Goal: Communication & Community: Answer question/provide support

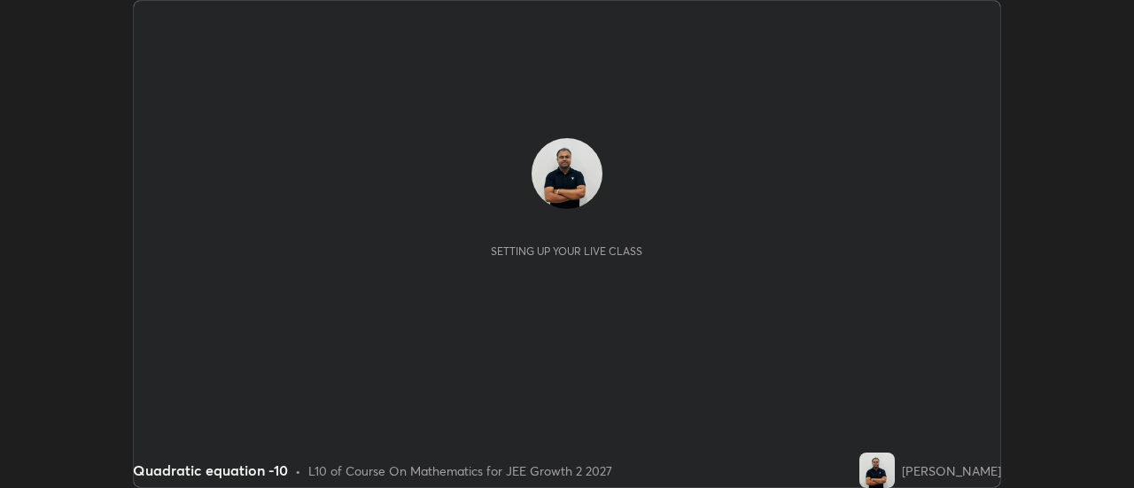
scroll to position [488, 1133]
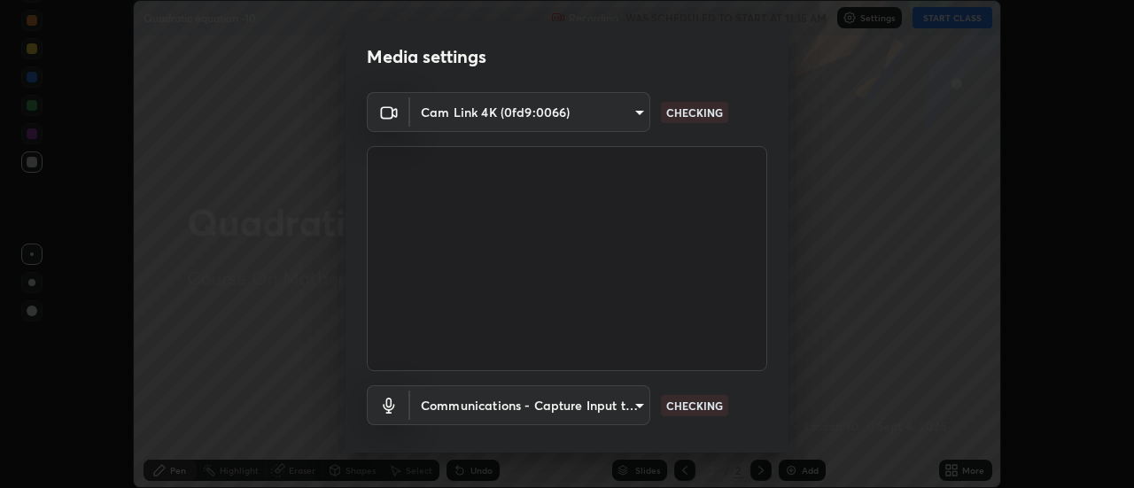
type input "1016c9670ba09e0da1ff6862f255b2c5b4dd1f04ff0e8715a66947f7e461f3c4"
type input "communications"
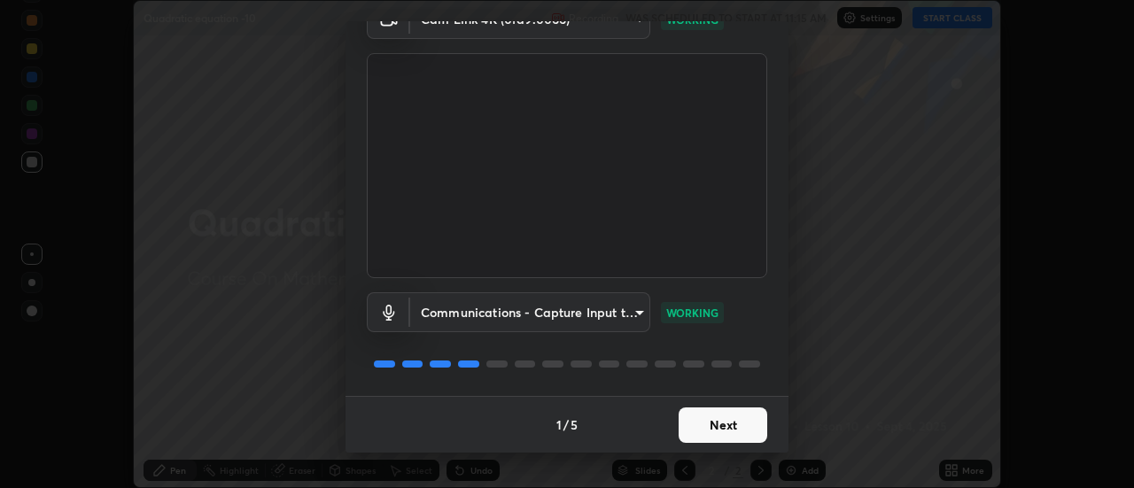
click at [714, 424] on button "Next" at bounding box center [723, 425] width 89 height 35
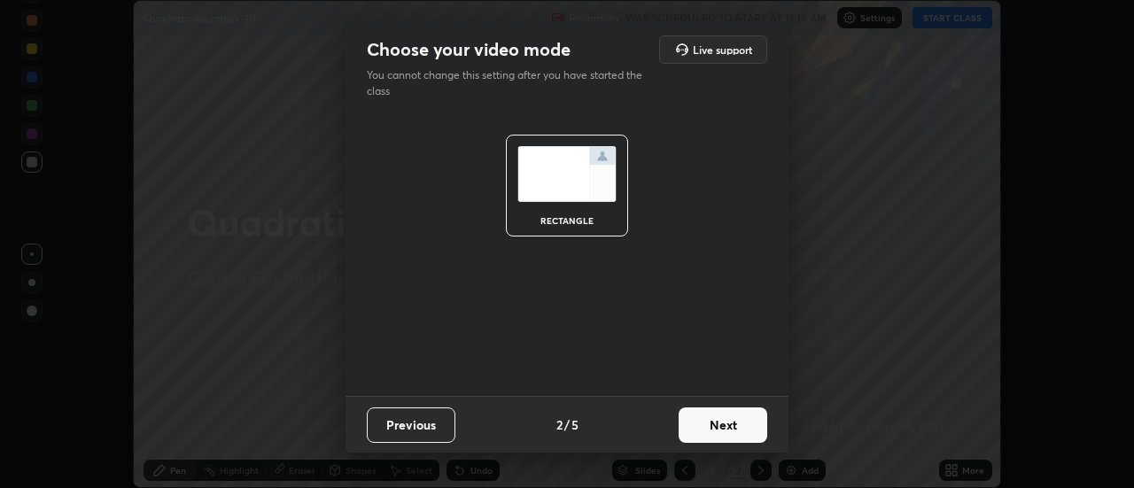
scroll to position [0, 0]
click at [715, 427] on button "Next" at bounding box center [723, 425] width 89 height 35
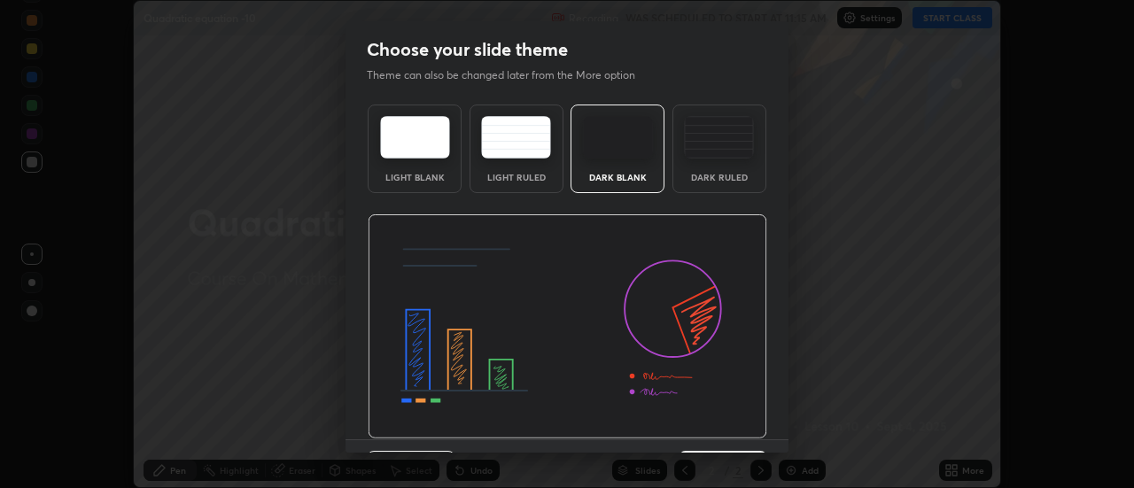
scroll to position [43, 0]
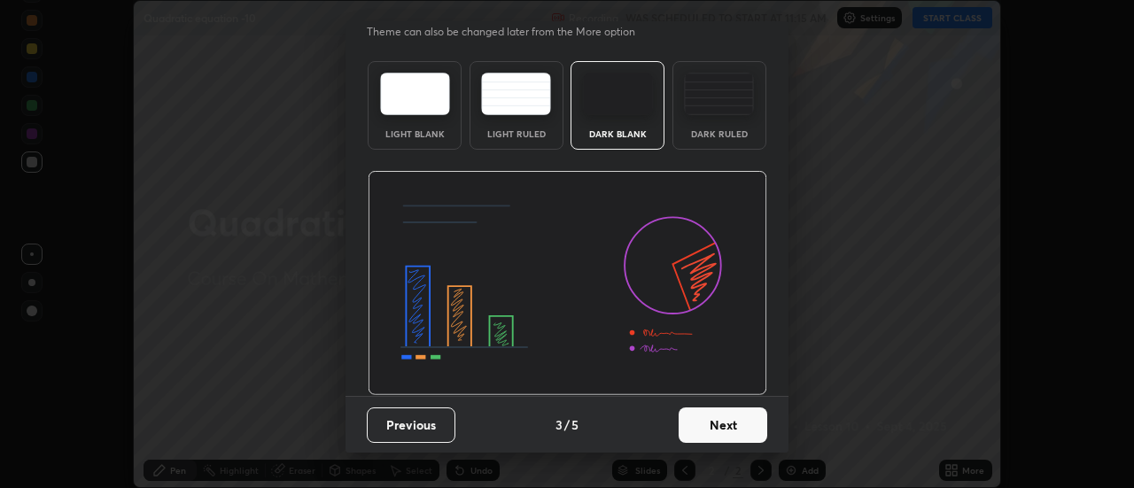
click at [717, 429] on button "Next" at bounding box center [723, 425] width 89 height 35
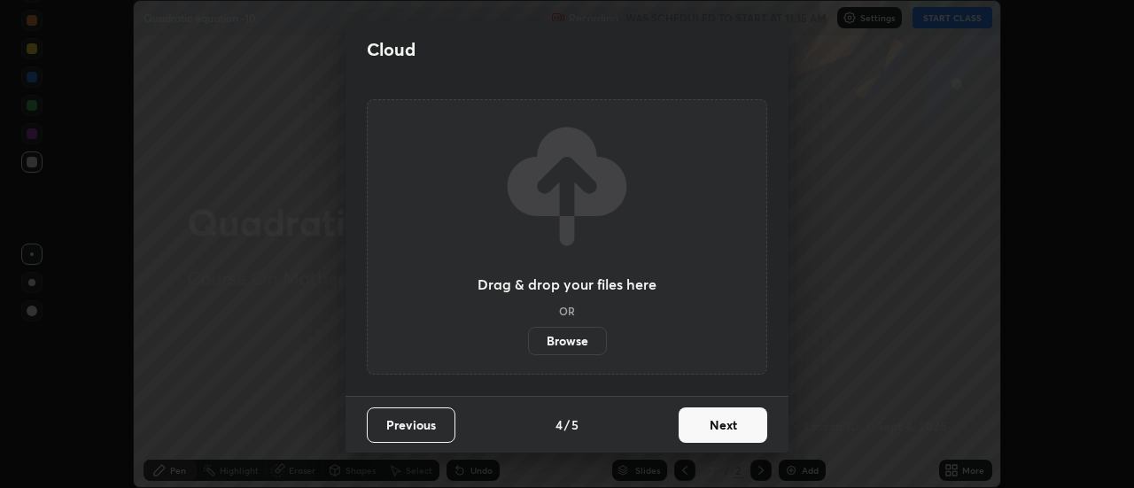
scroll to position [0, 0]
click at [719, 427] on button "Next" at bounding box center [723, 425] width 89 height 35
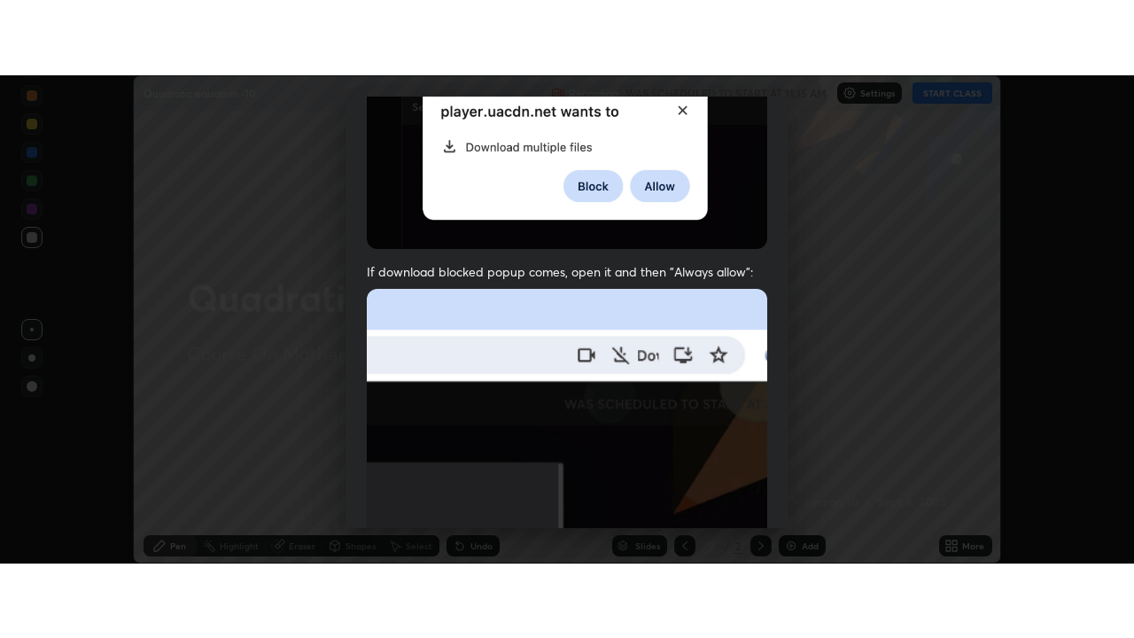
scroll to position [455, 0]
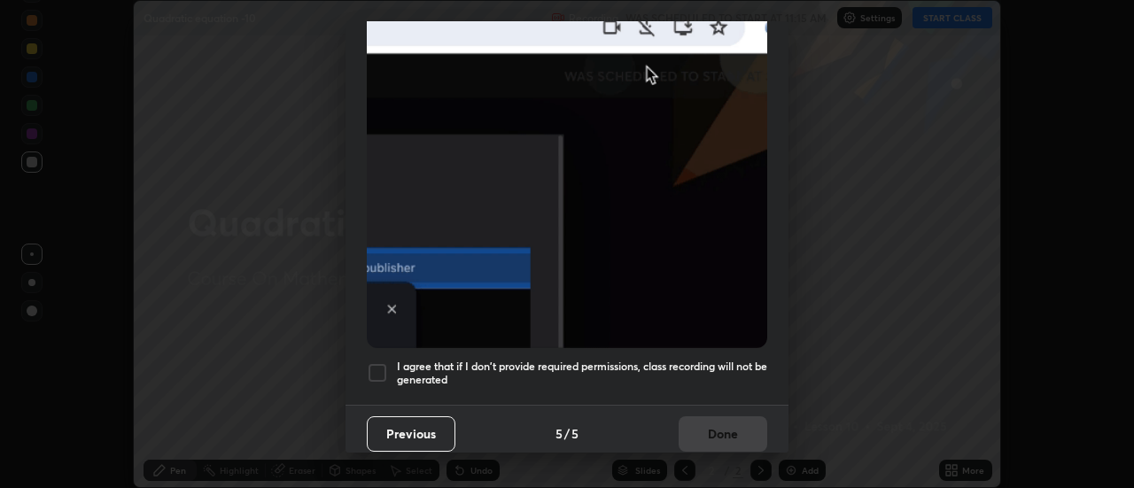
click at [381, 362] on div at bounding box center [377, 372] width 21 height 21
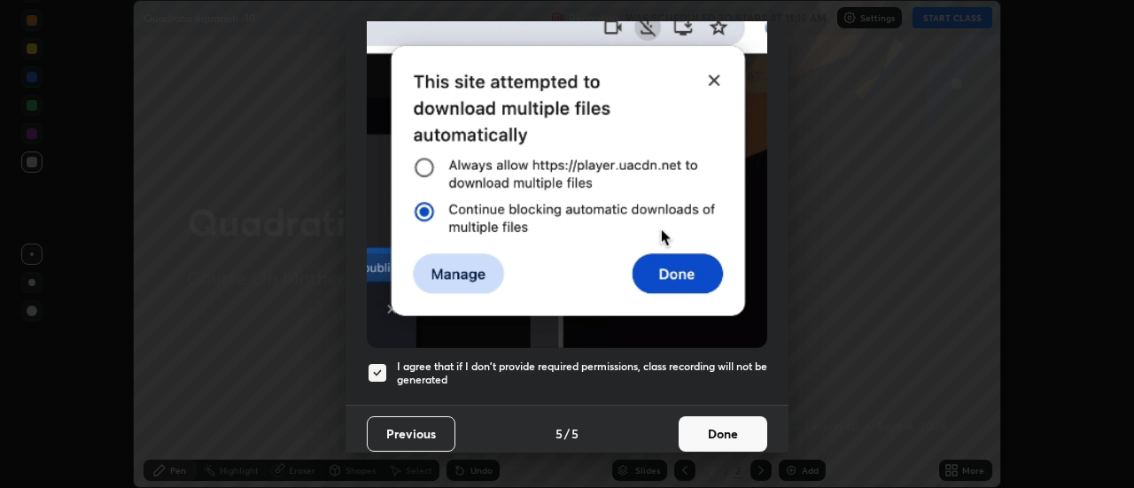
click at [699, 428] on button "Done" at bounding box center [723, 433] width 89 height 35
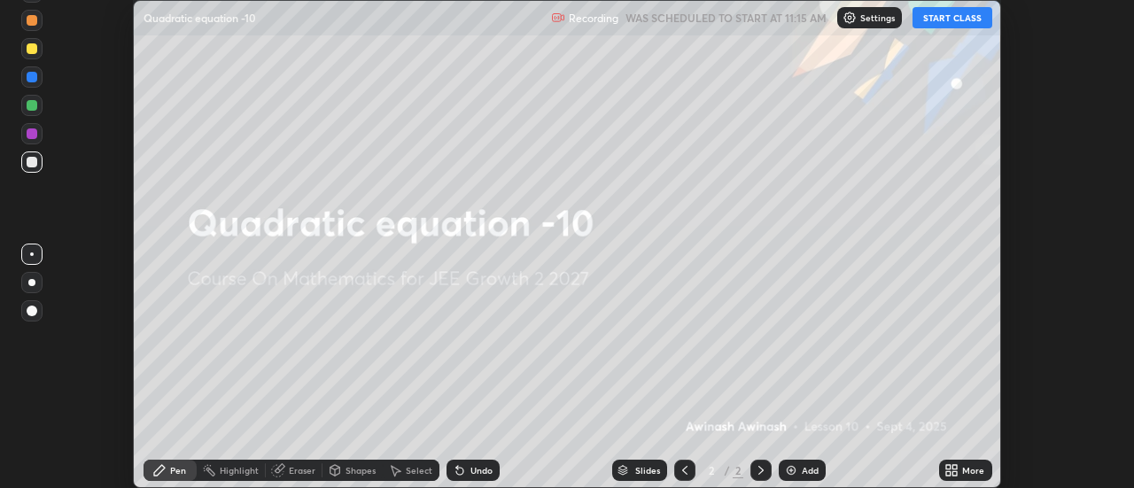
click at [790, 471] on img at bounding box center [791, 470] width 14 height 14
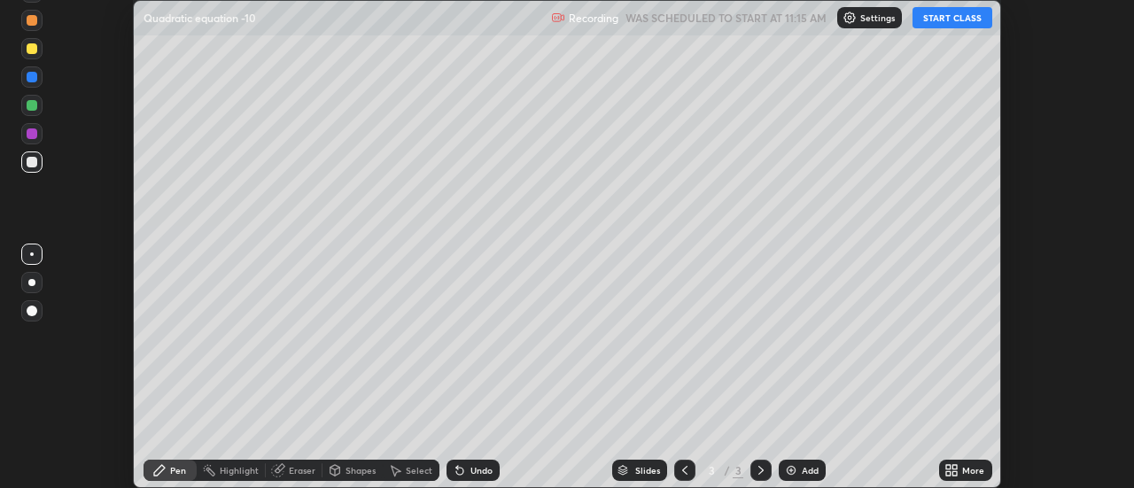
click at [951, 21] on button "START CLASS" at bounding box center [953, 17] width 80 height 21
click at [955, 473] on icon at bounding box center [955, 473] width 4 height 4
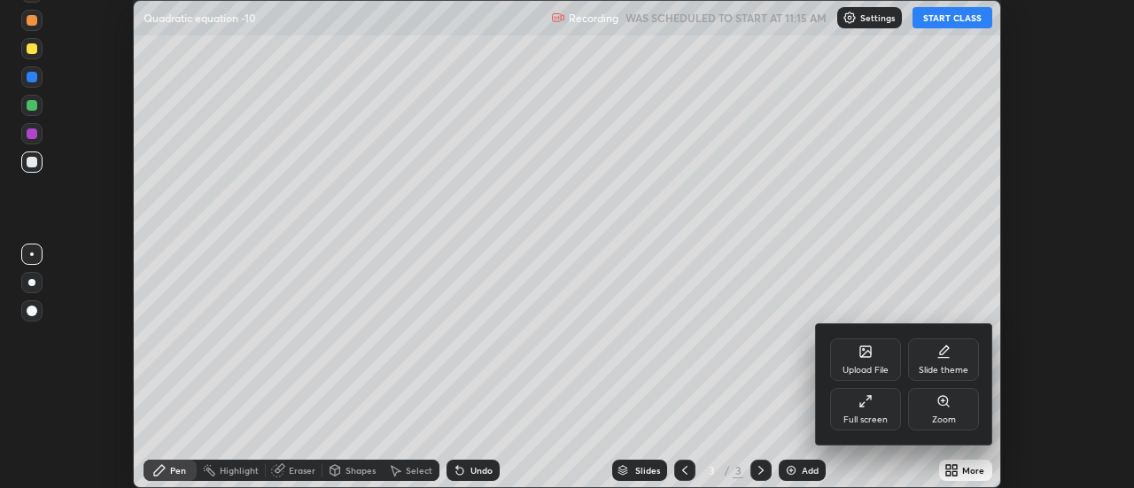
click at [882, 412] on div "Full screen" at bounding box center [865, 409] width 71 height 43
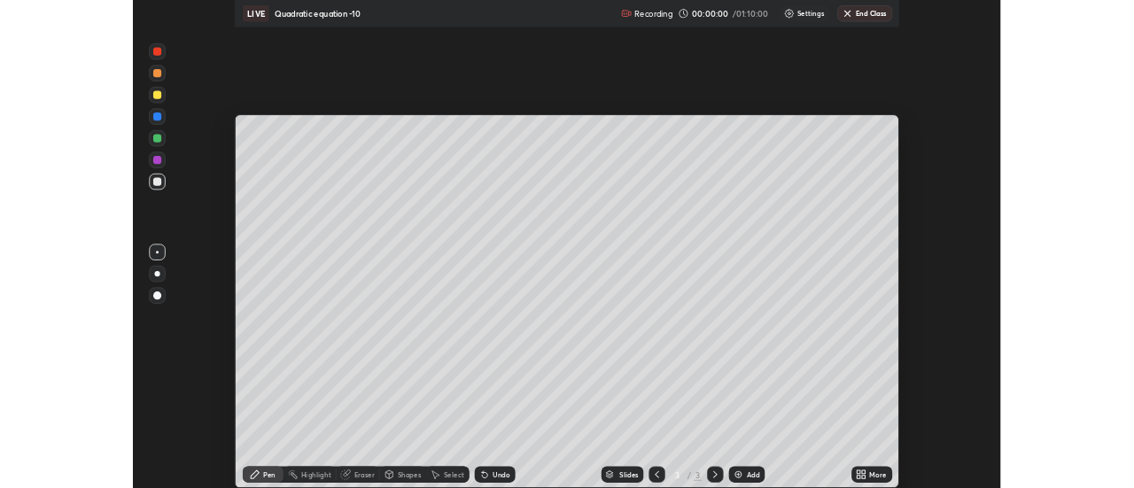
scroll to position [638, 1134]
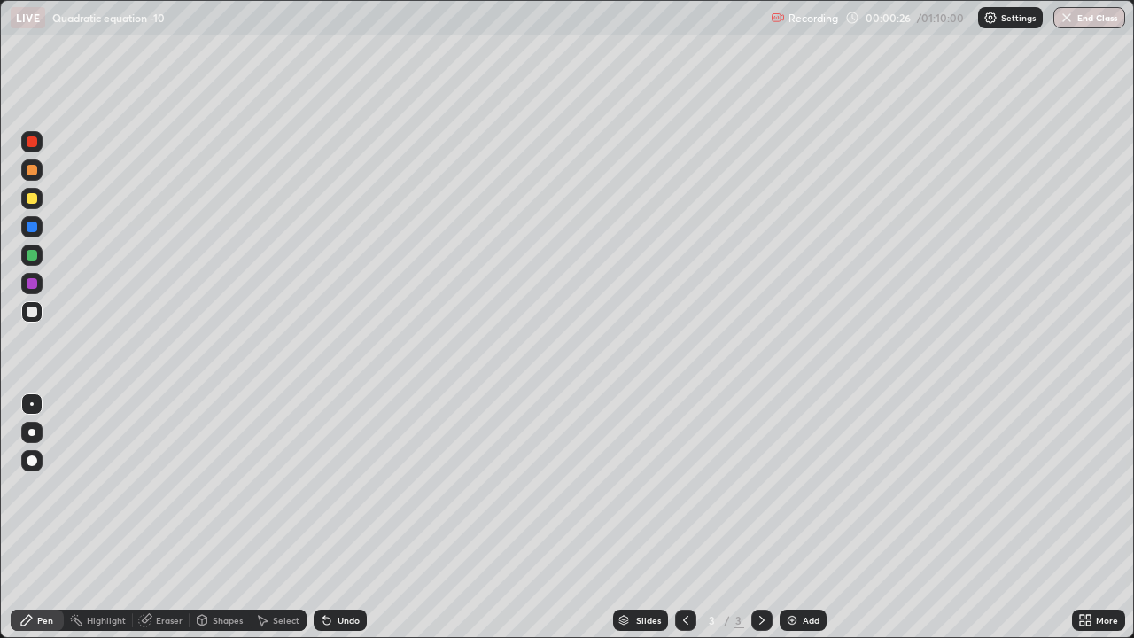
click at [34, 173] on div at bounding box center [32, 170] width 11 height 11
click at [169, 487] on div "Eraser" at bounding box center [169, 620] width 27 height 9
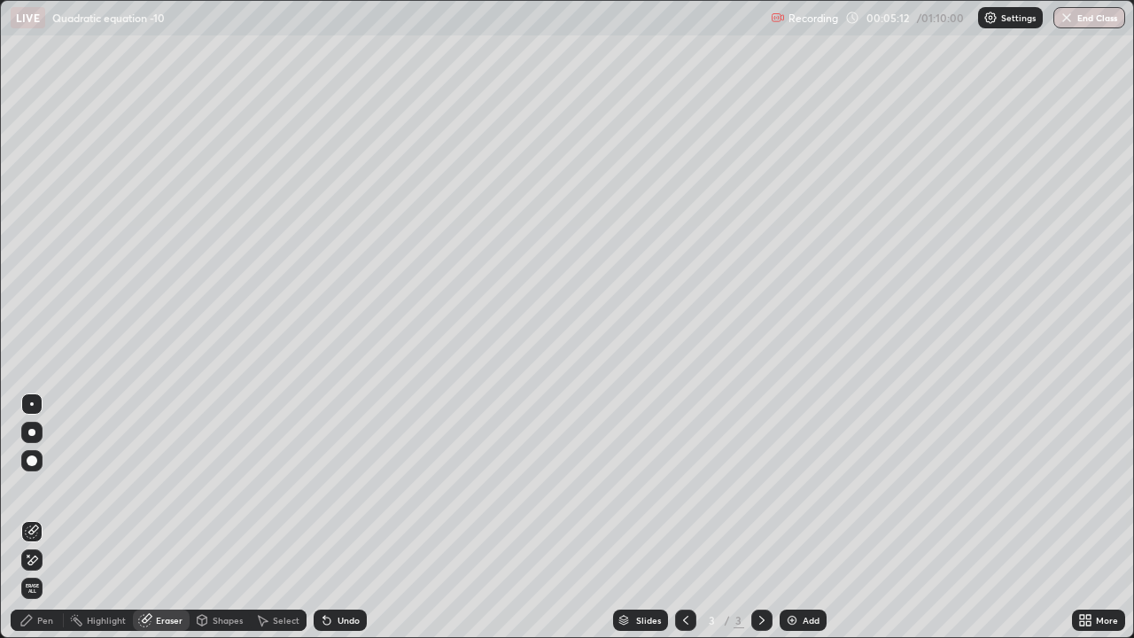
click at [33, 487] on icon at bounding box center [32, 560] width 14 height 15
click at [46, 487] on div "Pen" at bounding box center [45, 620] width 16 height 9
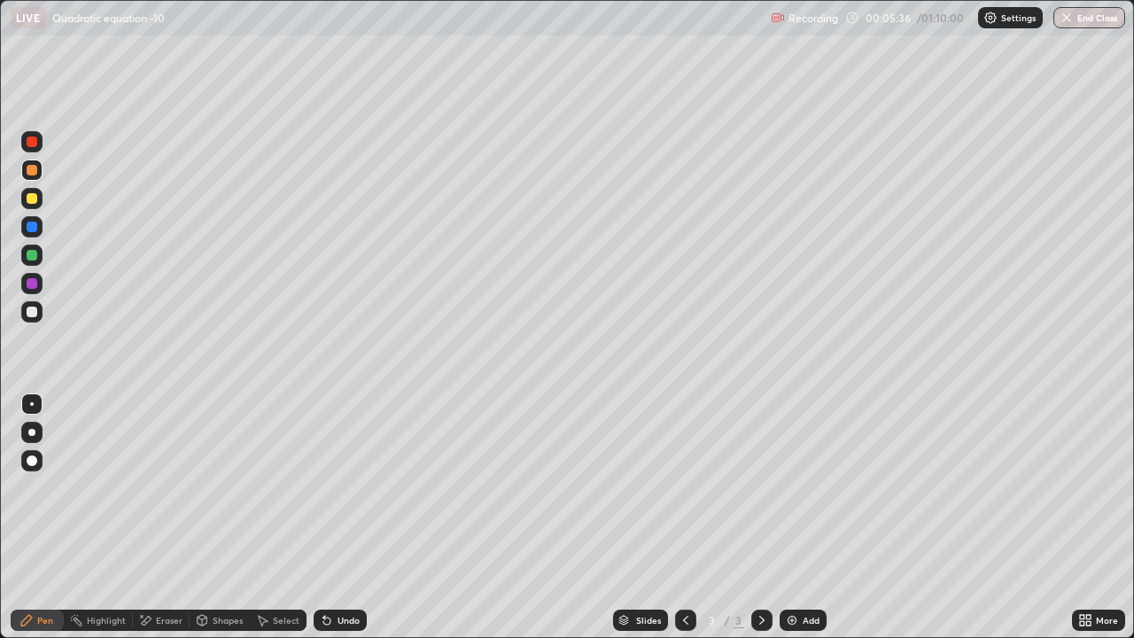
click at [35, 198] on div at bounding box center [32, 198] width 11 height 11
click at [29, 258] on div at bounding box center [32, 255] width 11 height 11
click at [341, 487] on div "Undo" at bounding box center [349, 620] width 22 height 9
click at [349, 487] on div "Undo" at bounding box center [349, 620] width 22 height 9
click at [30, 284] on div at bounding box center [32, 283] width 11 height 11
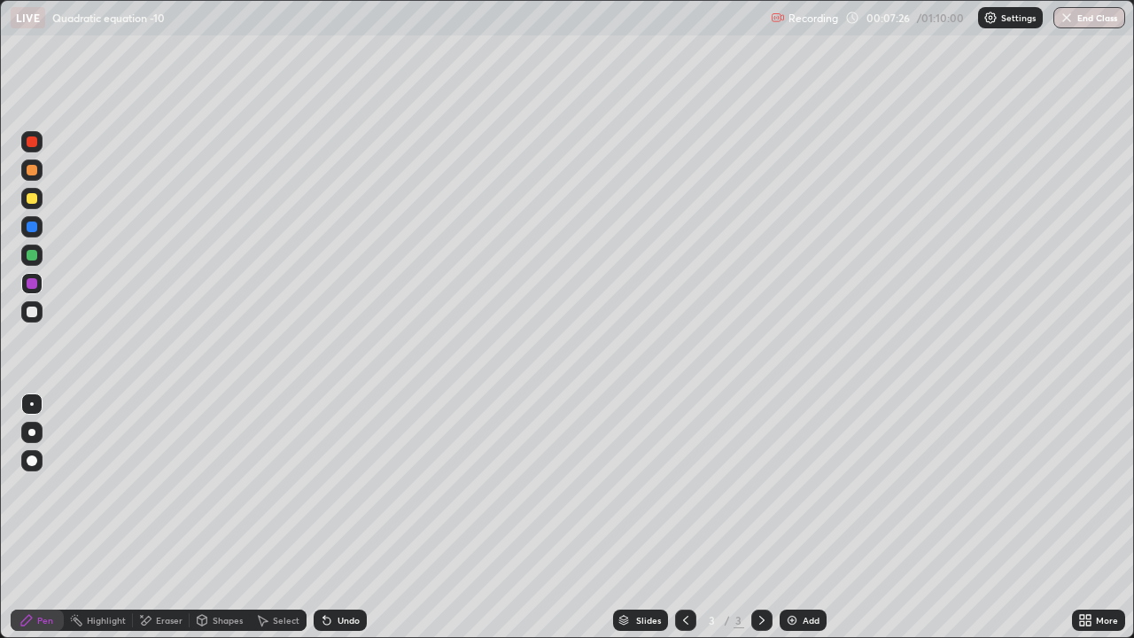
click at [31, 254] on div at bounding box center [32, 255] width 11 height 11
click at [31, 224] on div at bounding box center [32, 227] width 11 height 11
click at [32, 255] on div at bounding box center [32, 255] width 11 height 11
click at [29, 311] on div at bounding box center [32, 312] width 11 height 11
click at [34, 144] on div at bounding box center [32, 141] width 11 height 11
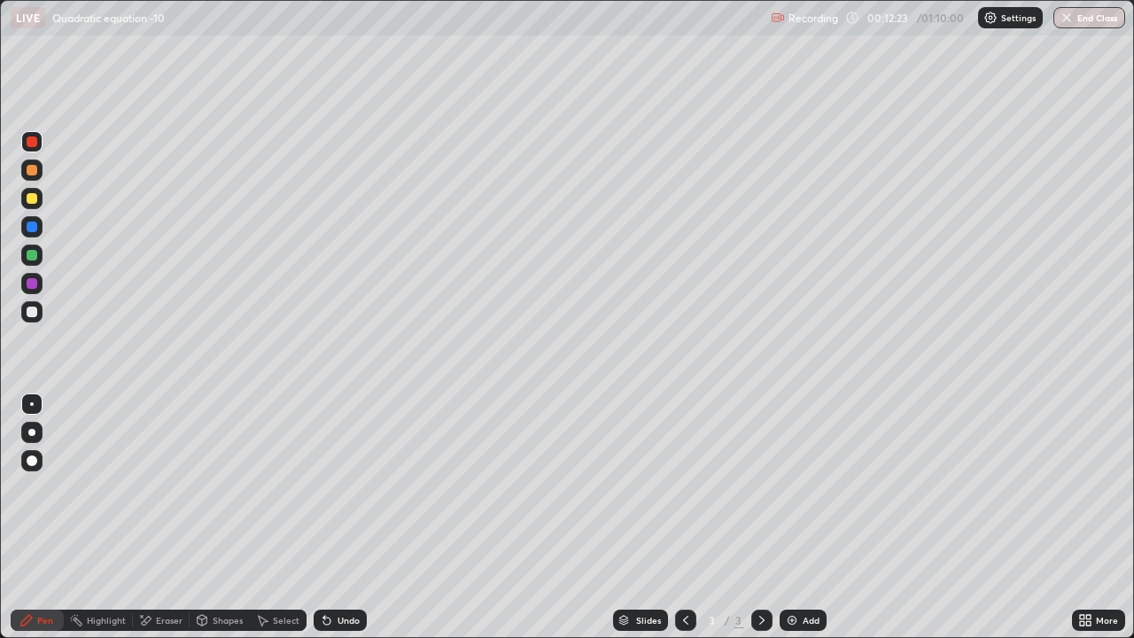
click at [791, 487] on img at bounding box center [792, 620] width 14 height 14
click at [30, 198] on div at bounding box center [32, 198] width 11 height 11
click at [33, 255] on div at bounding box center [32, 255] width 11 height 11
click at [333, 487] on div "Undo" at bounding box center [340, 620] width 53 height 21
click at [28, 228] on div at bounding box center [32, 227] width 11 height 11
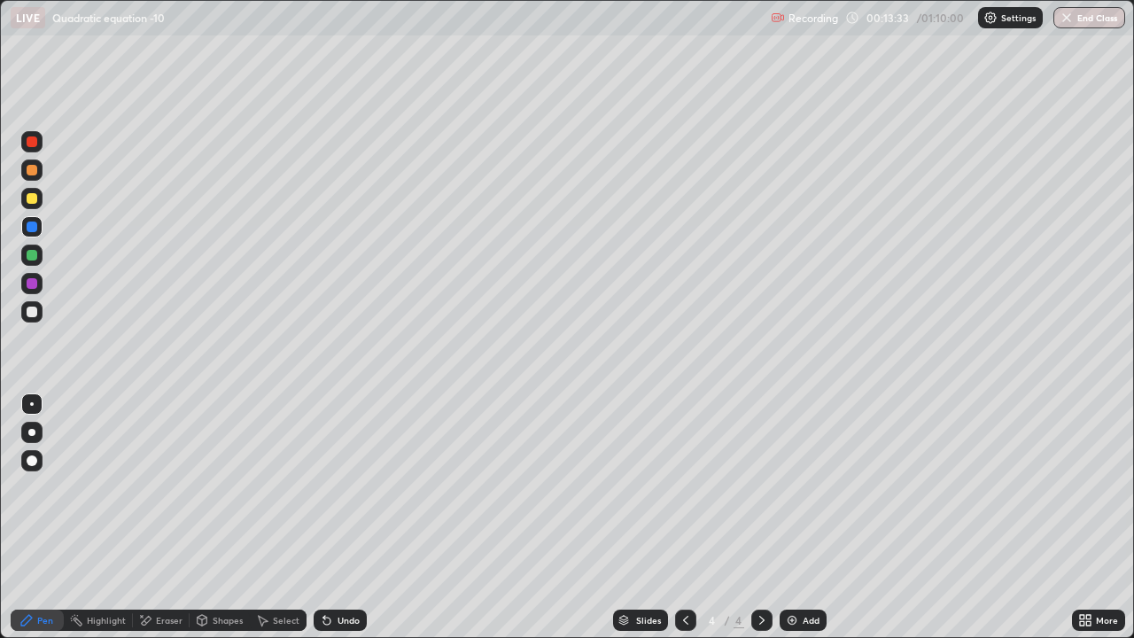
click at [341, 487] on div "Undo" at bounding box center [349, 620] width 22 height 9
click at [334, 487] on div "Undo" at bounding box center [340, 620] width 53 height 21
click at [337, 487] on div "Undo" at bounding box center [340, 620] width 53 height 21
click at [684, 487] on icon at bounding box center [686, 620] width 14 height 14
click at [760, 487] on icon at bounding box center [762, 620] width 14 height 14
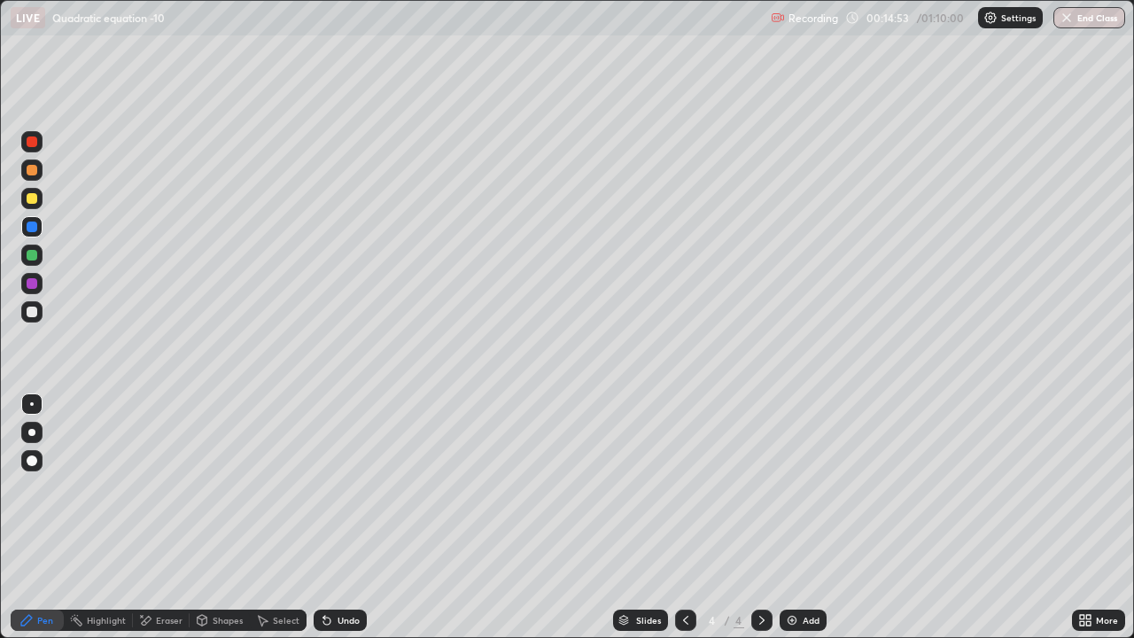
click at [32, 284] on div at bounding box center [32, 283] width 11 height 11
click at [789, 487] on img at bounding box center [792, 620] width 14 height 14
click at [33, 168] on div at bounding box center [32, 170] width 11 height 11
click at [33, 258] on div at bounding box center [32, 255] width 11 height 11
click at [160, 487] on div "Eraser" at bounding box center [169, 620] width 27 height 9
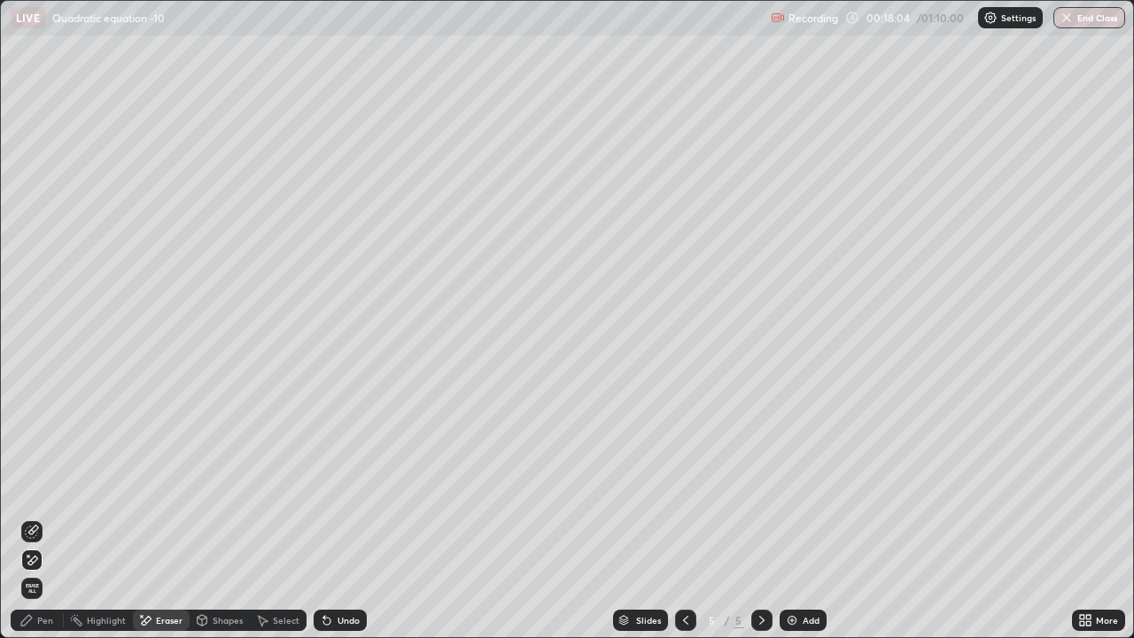
click at [45, 487] on div "Pen" at bounding box center [37, 620] width 53 height 21
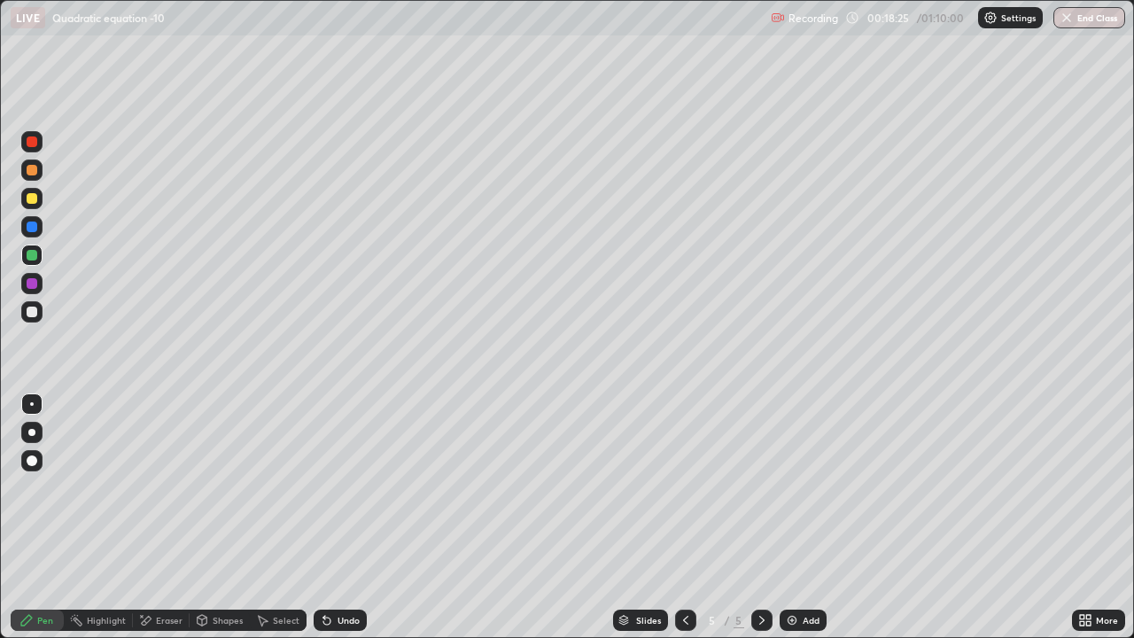
click at [31, 284] on div at bounding box center [32, 283] width 11 height 11
click at [802, 487] on div "Add" at bounding box center [803, 620] width 47 height 21
click at [33, 198] on div at bounding box center [32, 198] width 11 height 11
click at [28, 226] on div at bounding box center [32, 227] width 11 height 11
click at [33, 257] on div at bounding box center [32, 255] width 11 height 11
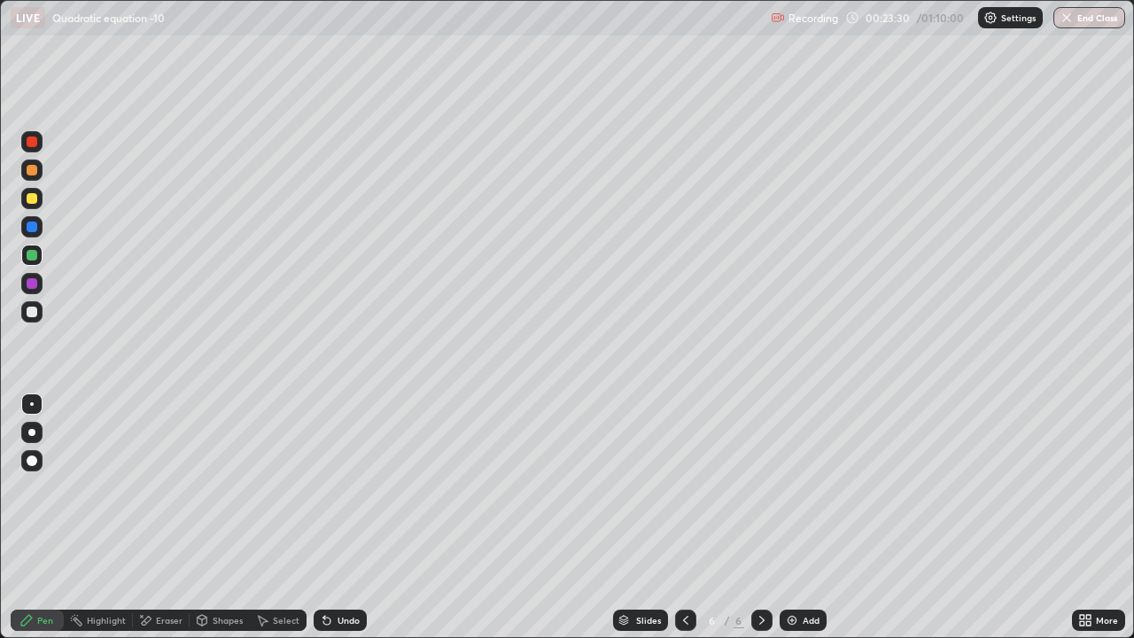
click at [35, 288] on div at bounding box center [32, 283] width 11 height 11
click at [29, 228] on div at bounding box center [32, 227] width 11 height 11
click at [35, 315] on div at bounding box center [32, 312] width 11 height 11
click at [795, 487] on img at bounding box center [792, 620] width 14 height 14
click at [31, 198] on div at bounding box center [32, 198] width 11 height 11
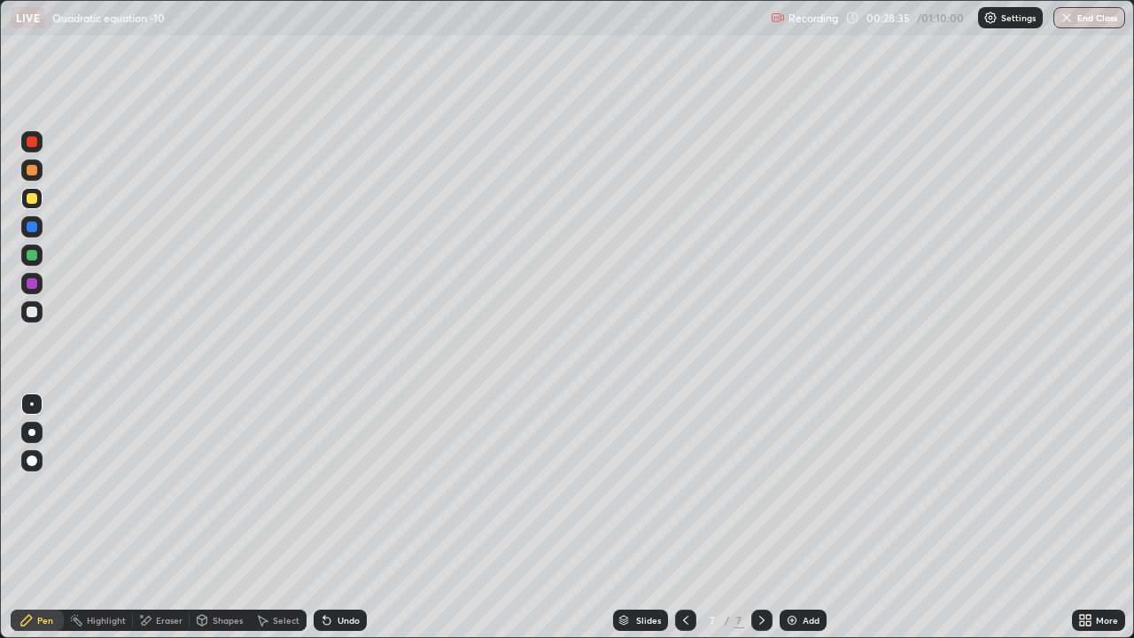
click at [29, 284] on div at bounding box center [32, 283] width 11 height 11
click at [36, 258] on div at bounding box center [32, 255] width 11 height 11
click at [31, 225] on div at bounding box center [32, 227] width 11 height 11
click at [348, 487] on div "Undo" at bounding box center [349, 620] width 22 height 9
click at [344, 487] on div "Undo" at bounding box center [349, 620] width 22 height 9
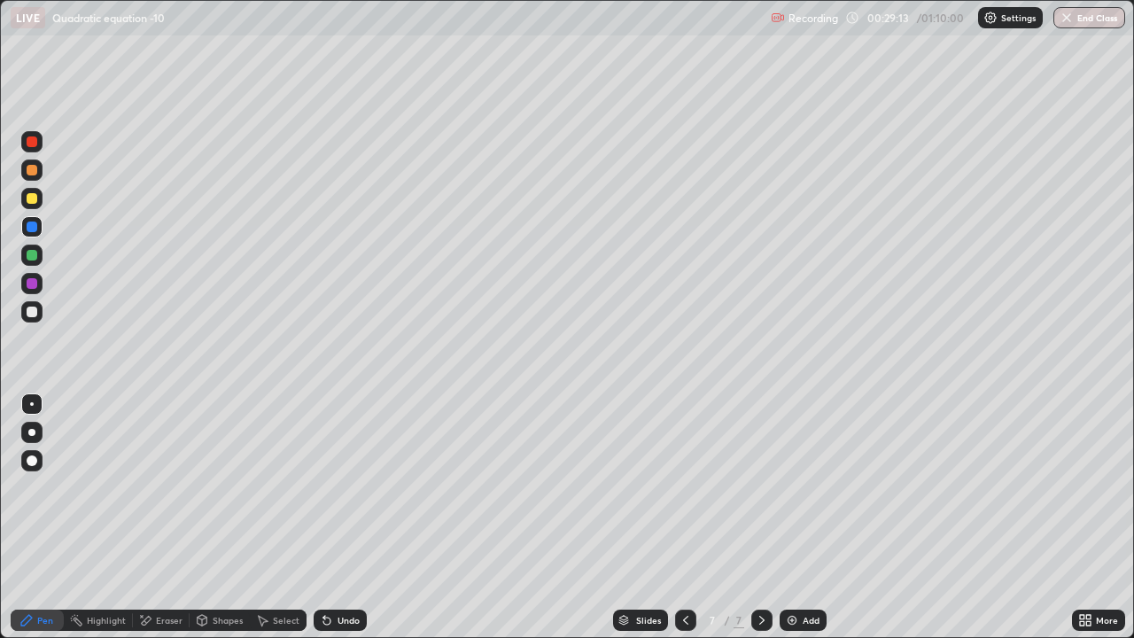
click at [29, 315] on div at bounding box center [32, 312] width 11 height 11
click at [332, 487] on div "Undo" at bounding box center [340, 620] width 53 height 21
click at [31, 201] on div at bounding box center [32, 198] width 11 height 11
click at [28, 224] on div at bounding box center [32, 227] width 11 height 11
click at [350, 487] on div "Undo" at bounding box center [349, 620] width 22 height 9
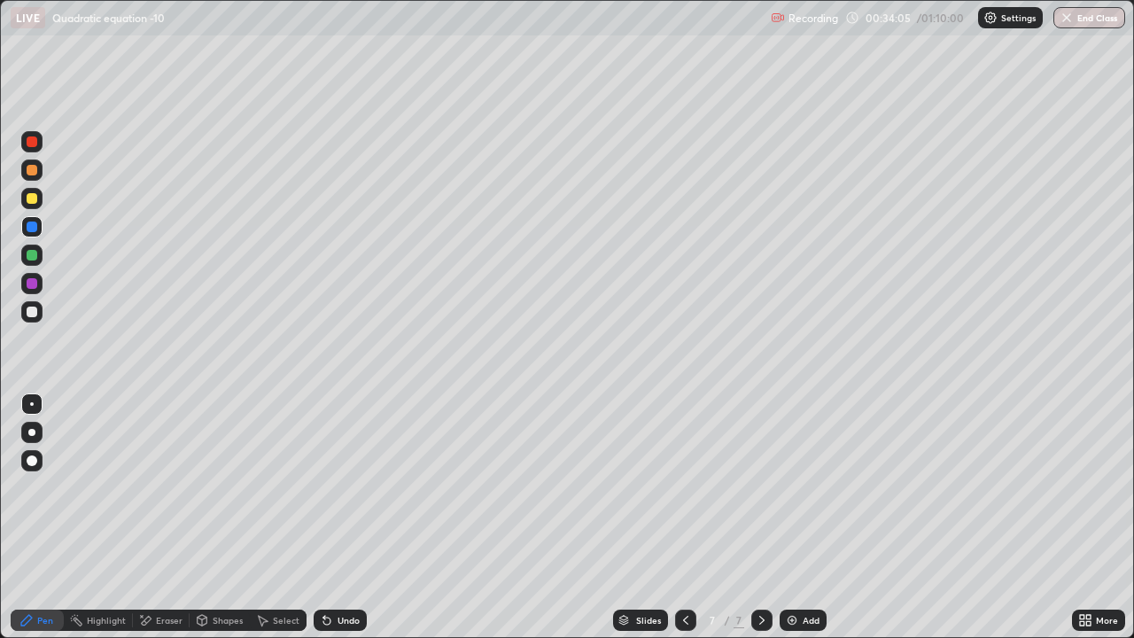
click at [345, 487] on div "Undo" at bounding box center [340, 620] width 53 height 21
click at [344, 487] on div "Undo" at bounding box center [340, 620] width 53 height 21
click at [800, 487] on div "Add" at bounding box center [803, 620] width 47 height 21
click at [35, 201] on div at bounding box center [32, 198] width 11 height 11
click at [33, 255] on div at bounding box center [32, 255] width 11 height 11
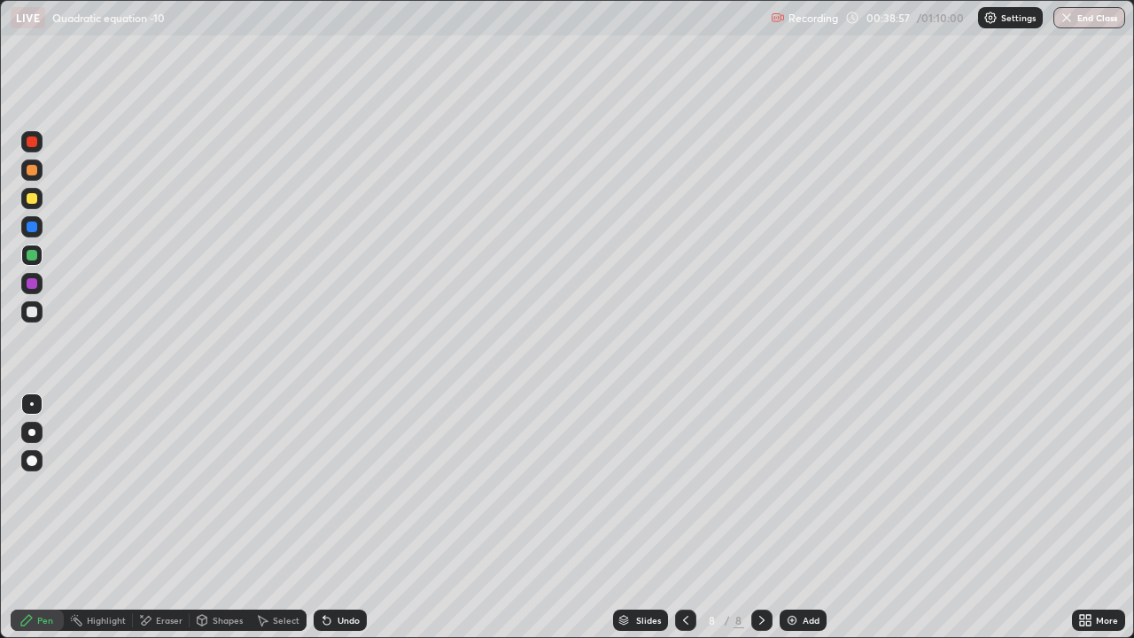
click at [29, 284] on div at bounding box center [32, 283] width 11 height 11
click at [330, 487] on icon at bounding box center [327, 620] width 14 height 14
click at [791, 487] on img at bounding box center [792, 620] width 14 height 14
click at [33, 169] on div at bounding box center [32, 170] width 11 height 11
click at [684, 487] on icon at bounding box center [686, 620] width 14 height 14
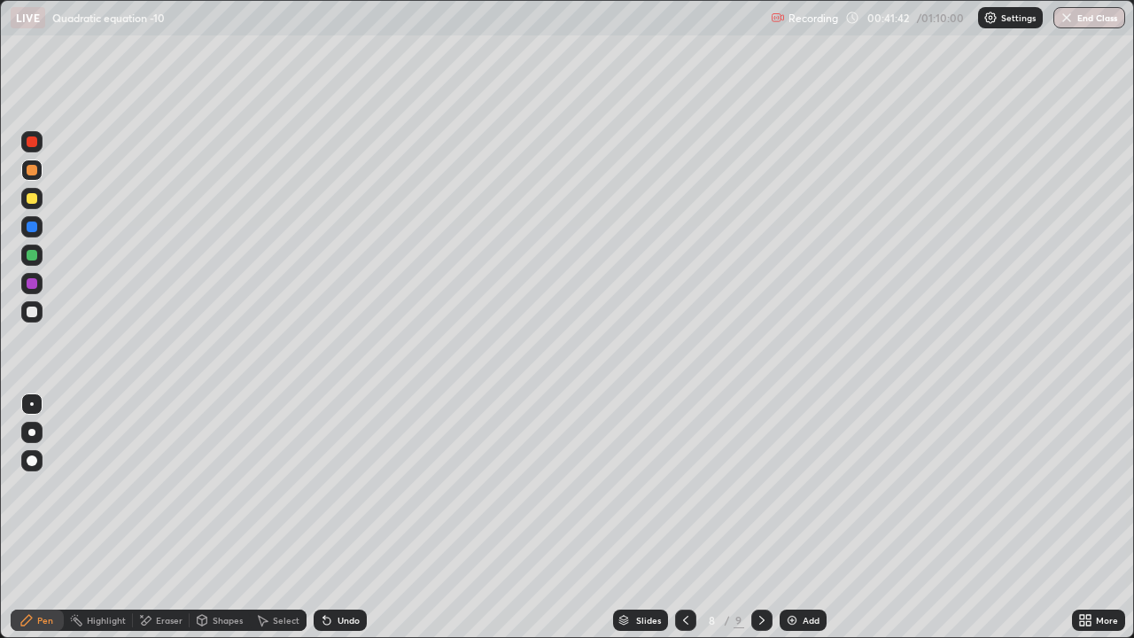
click at [758, 487] on icon at bounding box center [762, 620] width 14 height 14
click at [29, 200] on div at bounding box center [32, 198] width 11 height 11
click at [29, 255] on div at bounding box center [32, 255] width 11 height 11
click at [30, 284] on div at bounding box center [32, 283] width 11 height 11
click at [269, 487] on div "Select" at bounding box center [278, 620] width 57 height 21
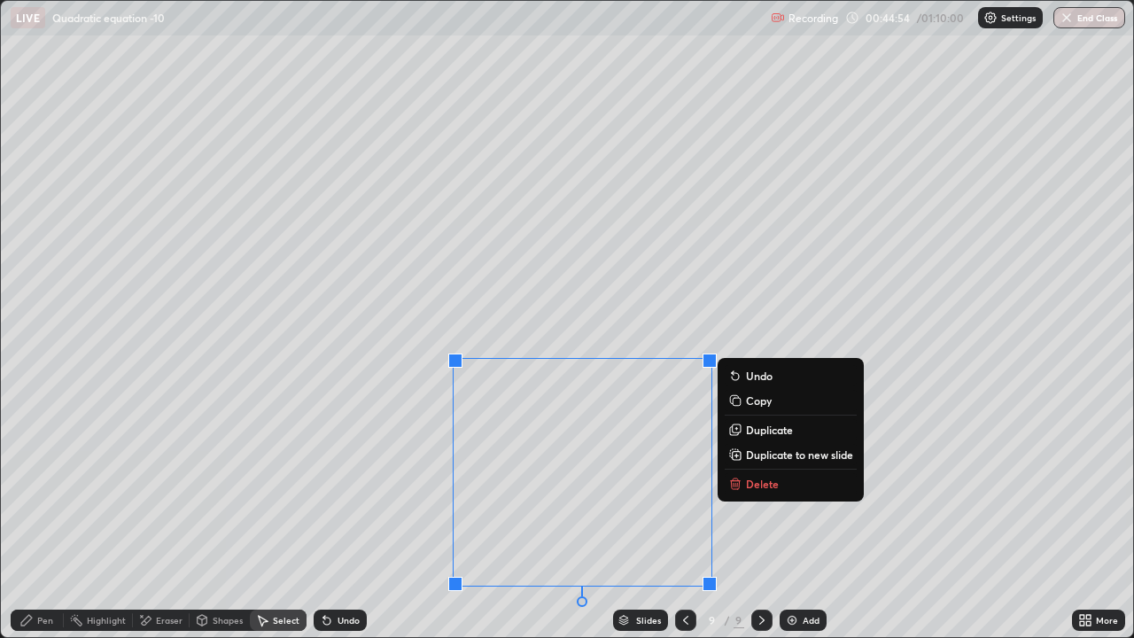
click at [740, 453] on rect at bounding box center [736, 455] width 8 height 8
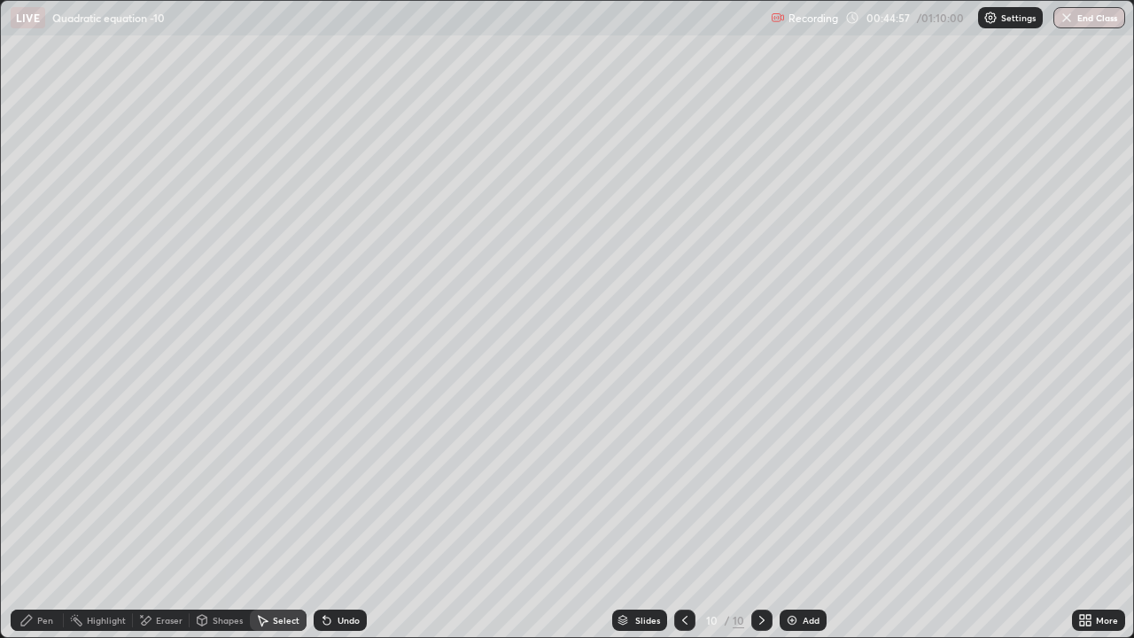
click at [162, 487] on div "Eraser" at bounding box center [169, 620] width 27 height 9
click at [270, 487] on div "Select" at bounding box center [278, 620] width 57 height 21
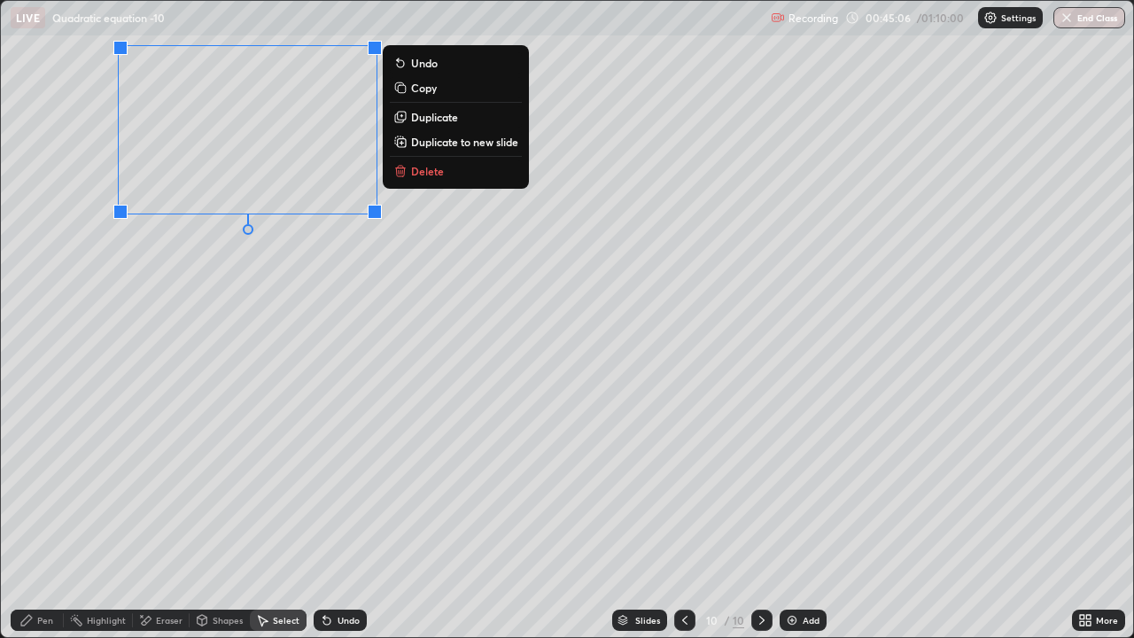
click at [139, 284] on div "0 ° Undo Copy Duplicate Duplicate to new slide Delete" at bounding box center [567, 319] width 1132 height 636
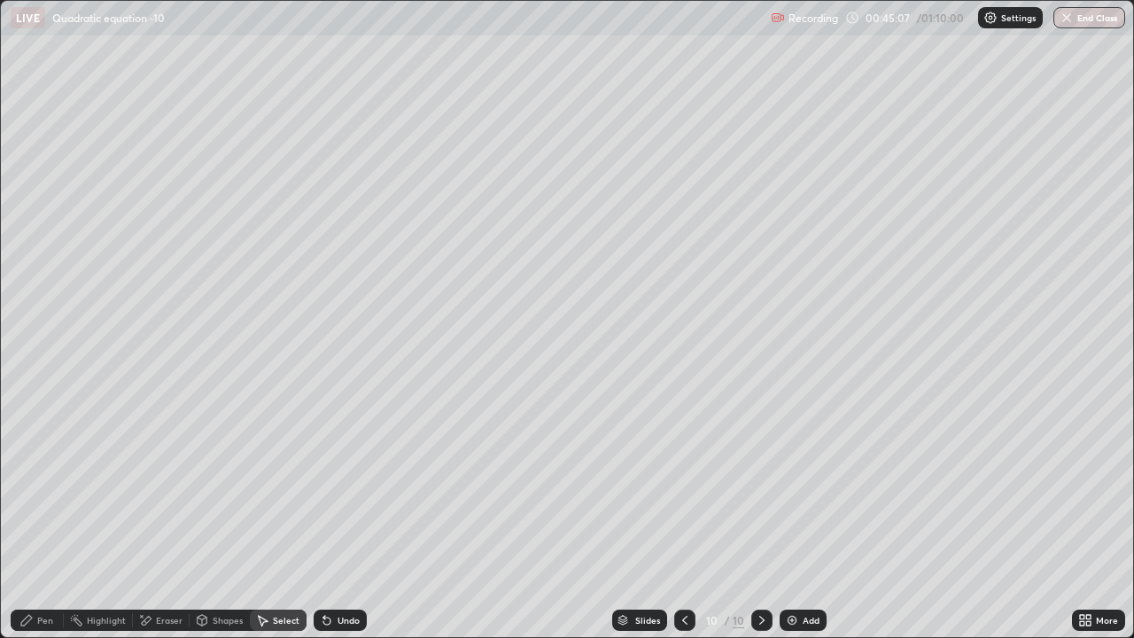
click at [48, 487] on div "Pen" at bounding box center [45, 620] width 16 height 9
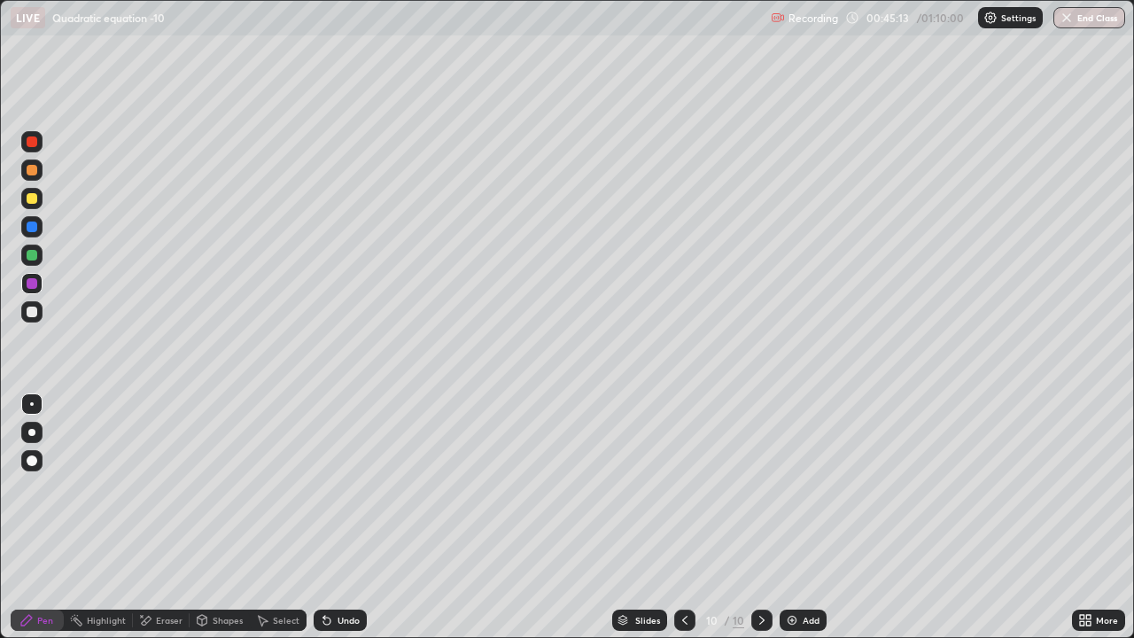
click at [29, 257] on div at bounding box center [32, 255] width 11 height 11
click at [35, 228] on div at bounding box center [32, 227] width 11 height 11
click at [29, 198] on div at bounding box center [32, 198] width 11 height 11
click at [31, 144] on div at bounding box center [32, 141] width 11 height 11
click at [684, 487] on icon at bounding box center [685, 620] width 14 height 14
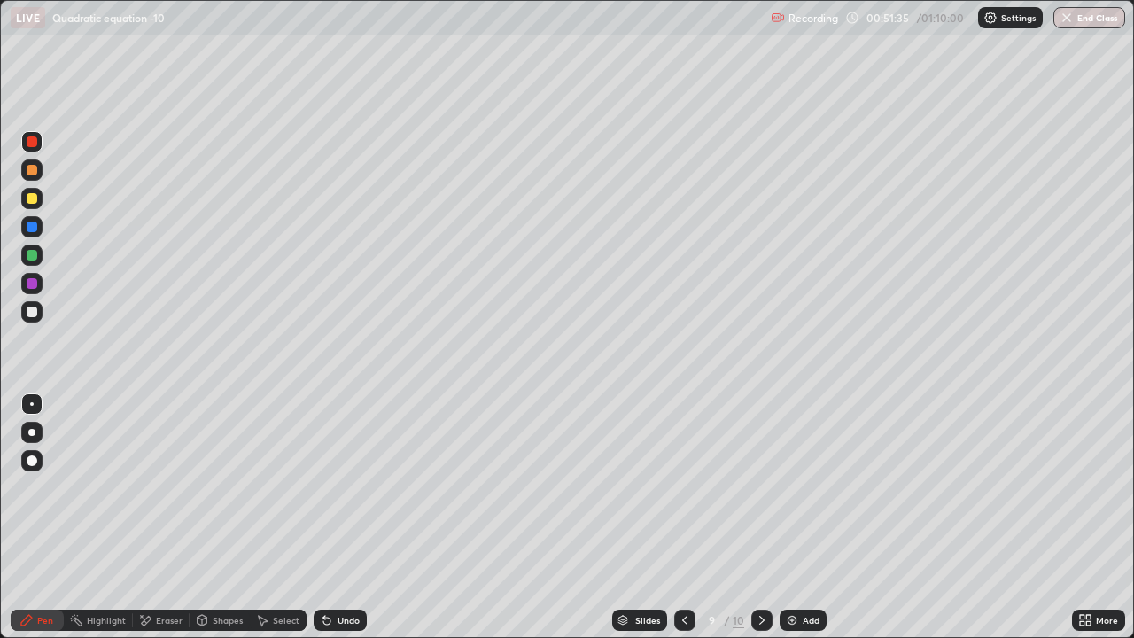
click at [33, 195] on div at bounding box center [32, 198] width 11 height 11
click at [760, 487] on icon at bounding box center [762, 620] width 14 height 14
click at [278, 487] on div "Select" at bounding box center [286, 620] width 27 height 9
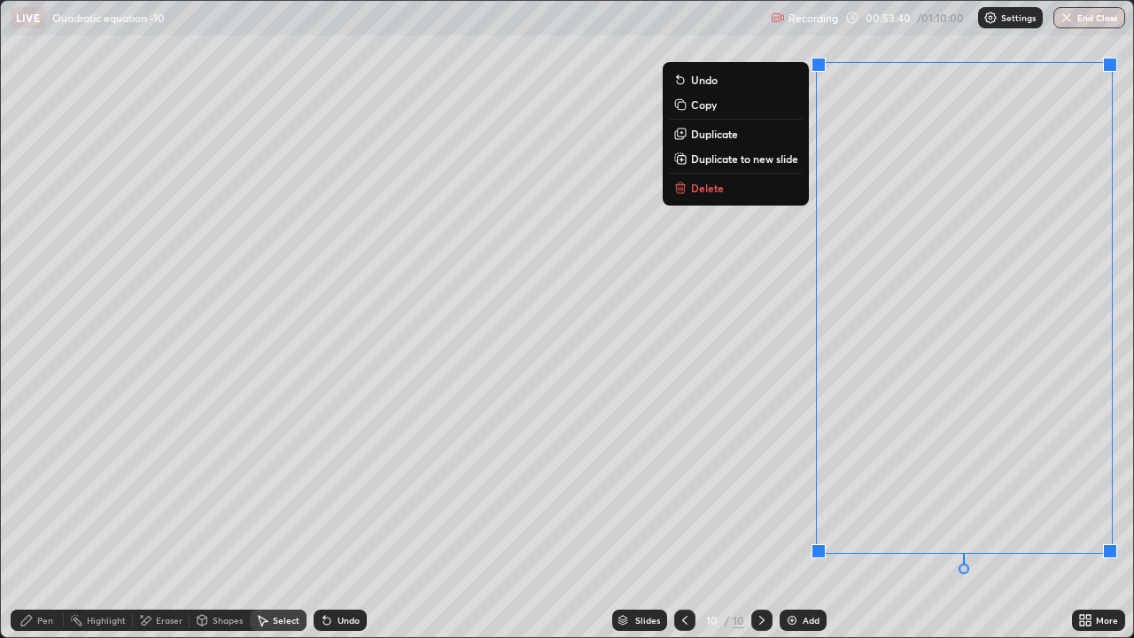
click at [746, 161] on p "Duplicate to new slide" at bounding box center [744, 159] width 107 height 14
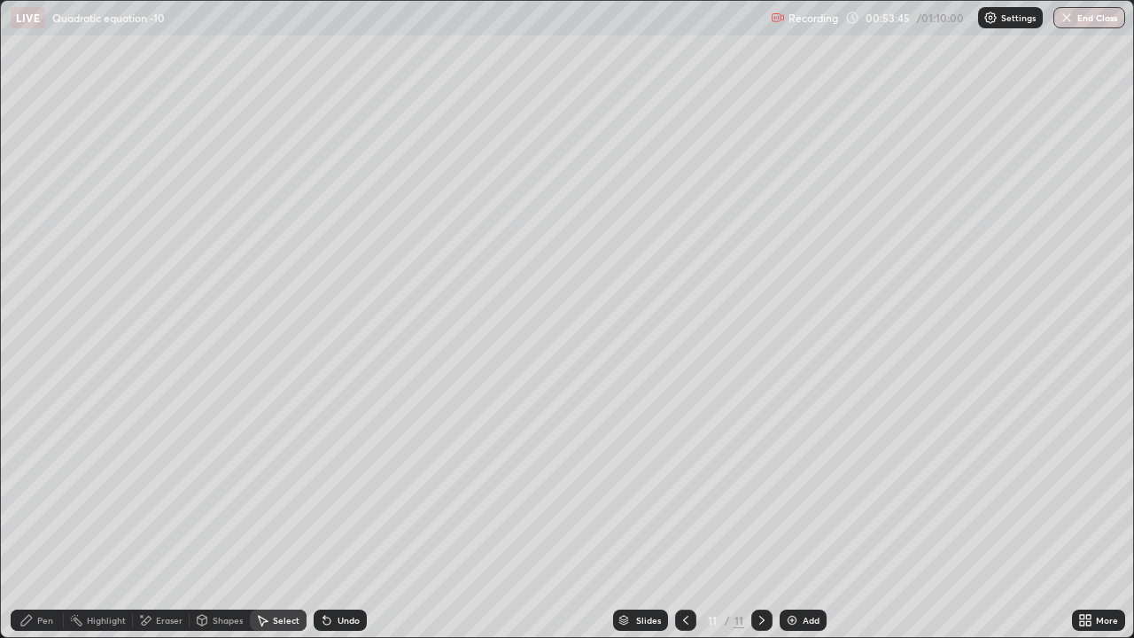
click at [161, 487] on div "Eraser" at bounding box center [169, 620] width 27 height 9
click at [159, 487] on div "Eraser" at bounding box center [169, 620] width 27 height 9
click at [43, 487] on div "Pen" at bounding box center [45, 620] width 16 height 9
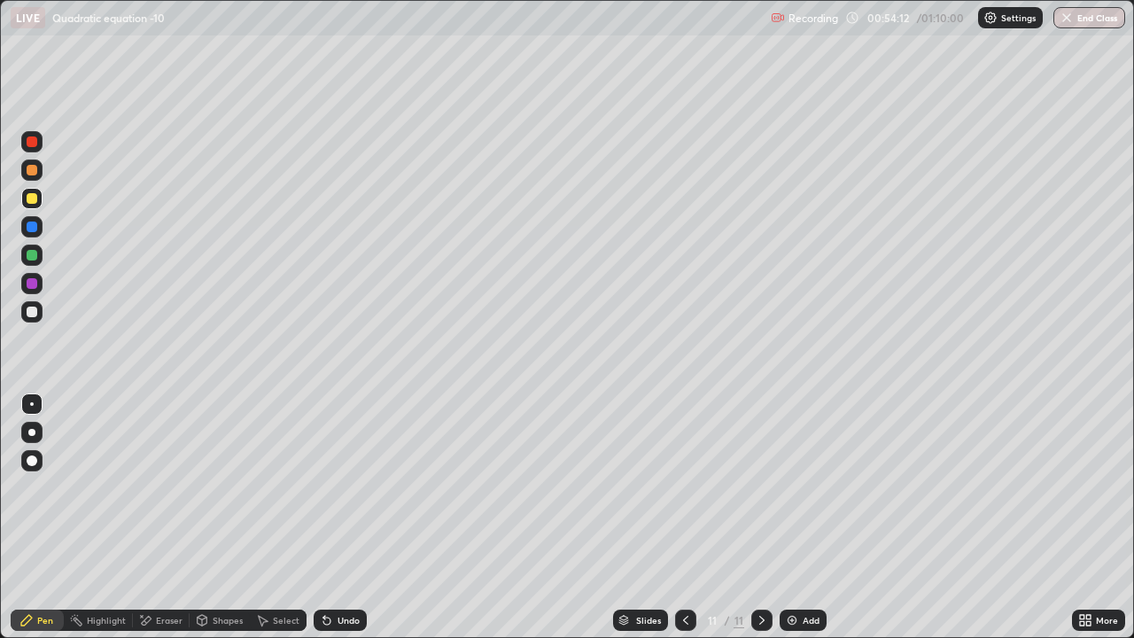
click at [343, 487] on div "Undo" at bounding box center [349, 620] width 22 height 9
click at [342, 487] on div "Undo" at bounding box center [340, 620] width 53 height 21
click at [34, 169] on div at bounding box center [32, 170] width 11 height 11
click at [31, 313] on div at bounding box center [32, 312] width 11 height 11
click at [31, 281] on div at bounding box center [32, 283] width 11 height 11
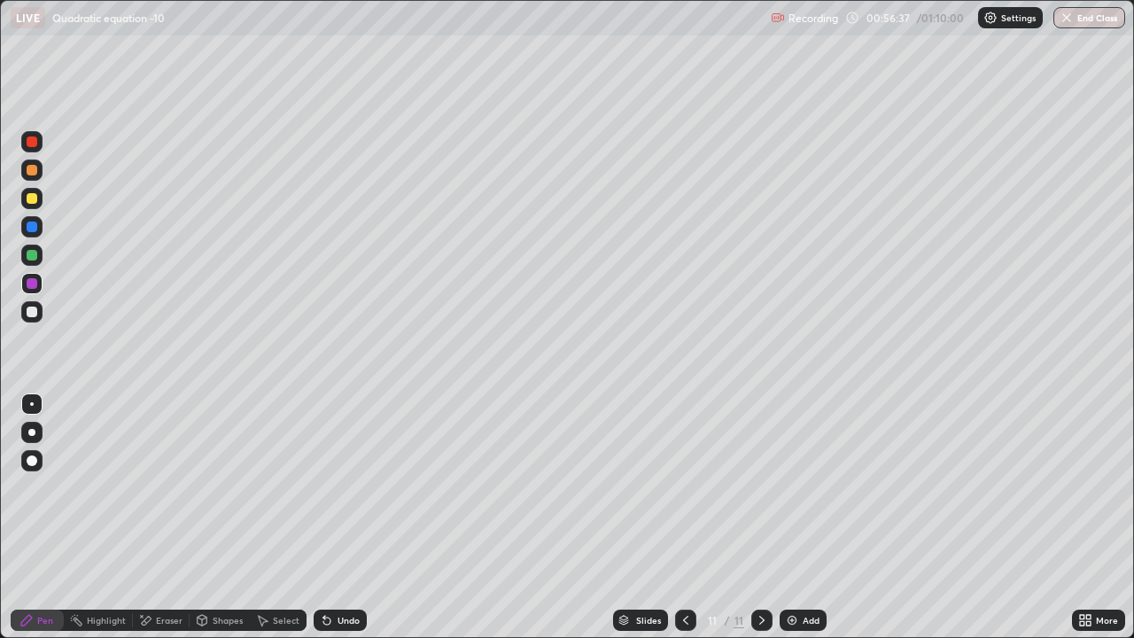
click at [29, 315] on div at bounding box center [32, 312] width 11 height 11
click at [803, 487] on div "Add" at bounding box center [811, 620] width 17 height 9
click at [32, 198] on div at bounding box center [32, 198] width 11 height 11
click at [29, 227] on div at bounding box center [32, 227] width 11 height 11
click at [28, 285] on div at bounding box center [32, 283] width 11 height 11
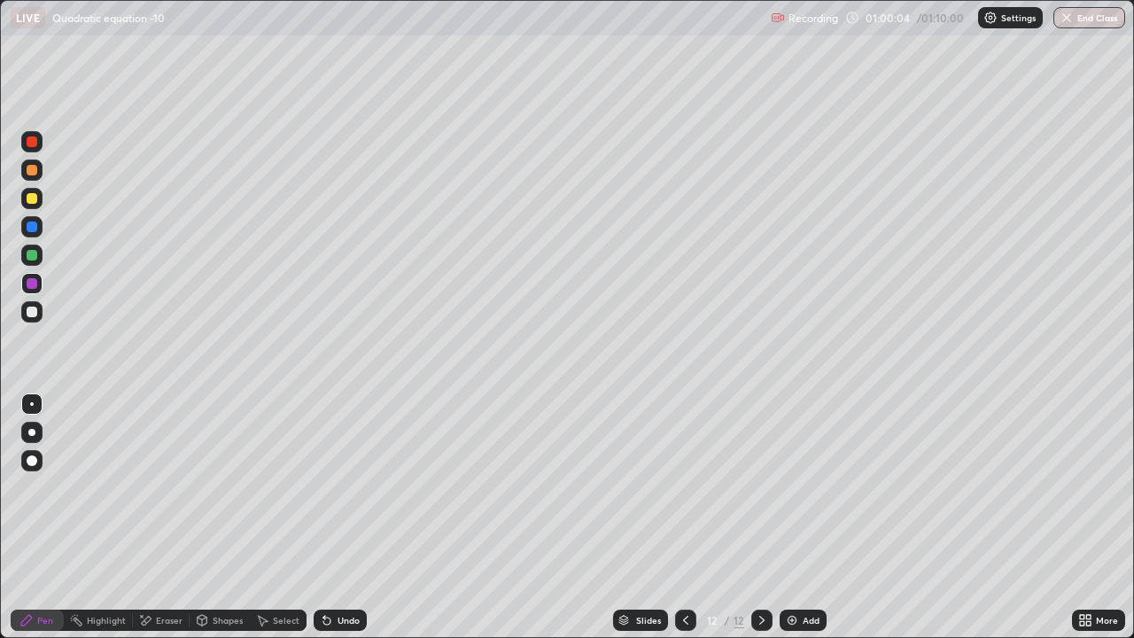
click at [327, 487] on icon at bounding box center [326, 621] width 7 height 7
click at [325, 487] on icon at bounding box center [326, 621] width 7 height 7
click at [32, 258] on div at bounding box center [32, 255] width 11 height 11
click at [31, 316] on div at bounding box center [32, 312] width 11 height 11
click at [165, 487] on div "Eraser" at bounding box center [169, 620] width 27 height 9
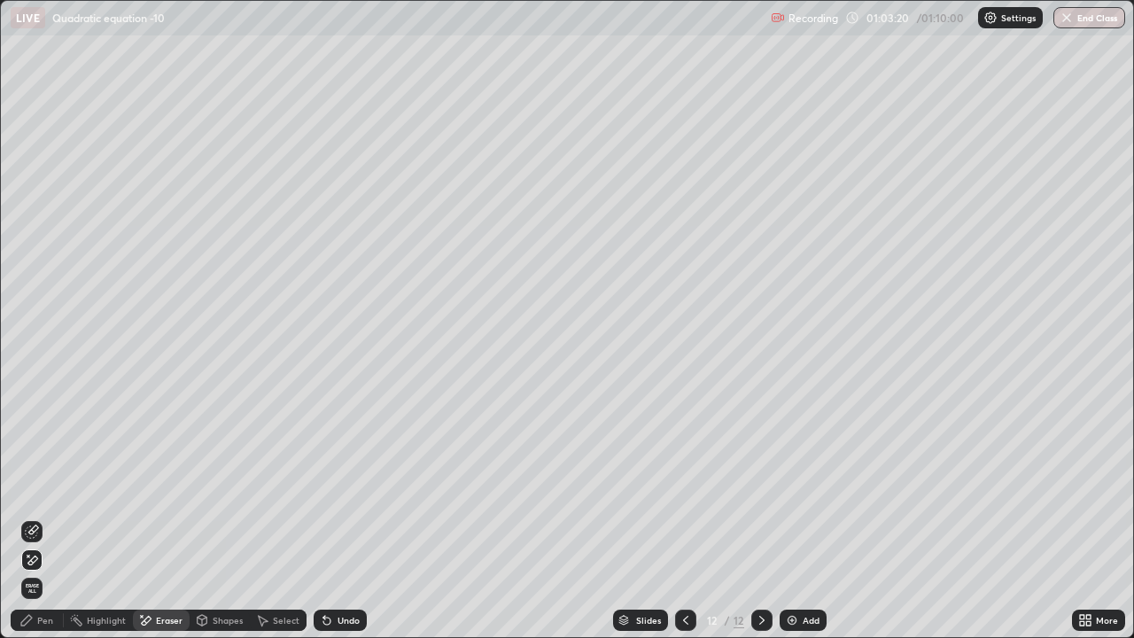
click at [34, 487] on icon at bounding box center [32, 532] width 14 height 14
click at [49, 487] on div "Pen" at bounding box center [37, 620] width 53 height 21
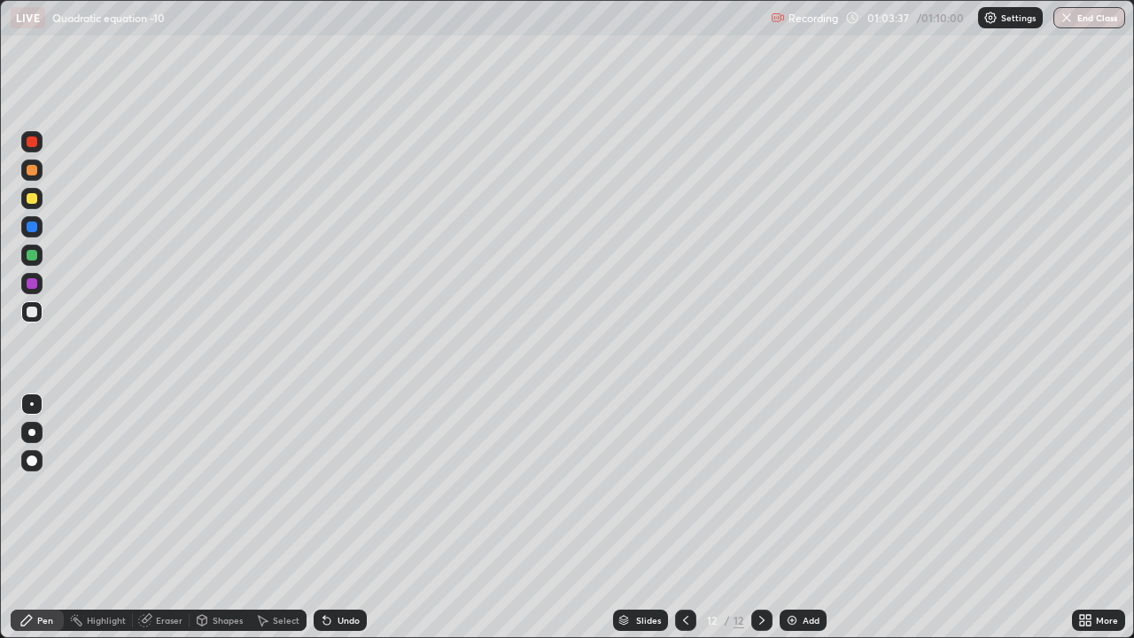
click at [31, 167] on div at bounding box center [32, 170] width 11 height 11
click at [165, 487] on div "Eraser" at bounding box center [169, 620] width 27 height 9
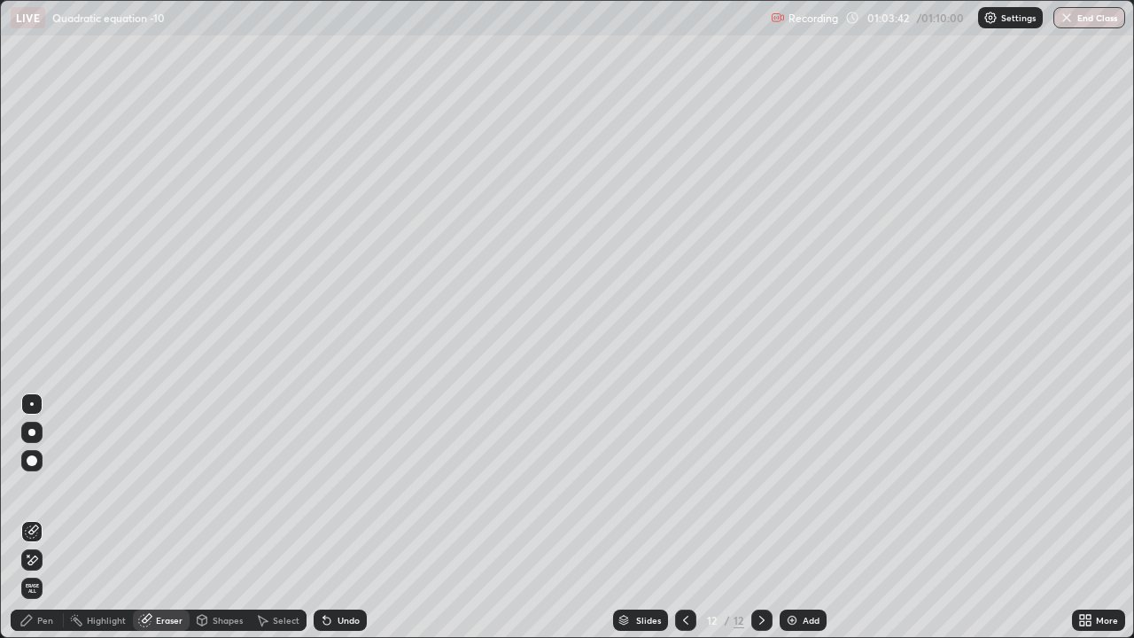
click at [42, 487] on div "Pen" at bounding box center [45, 620] width 16 height 9
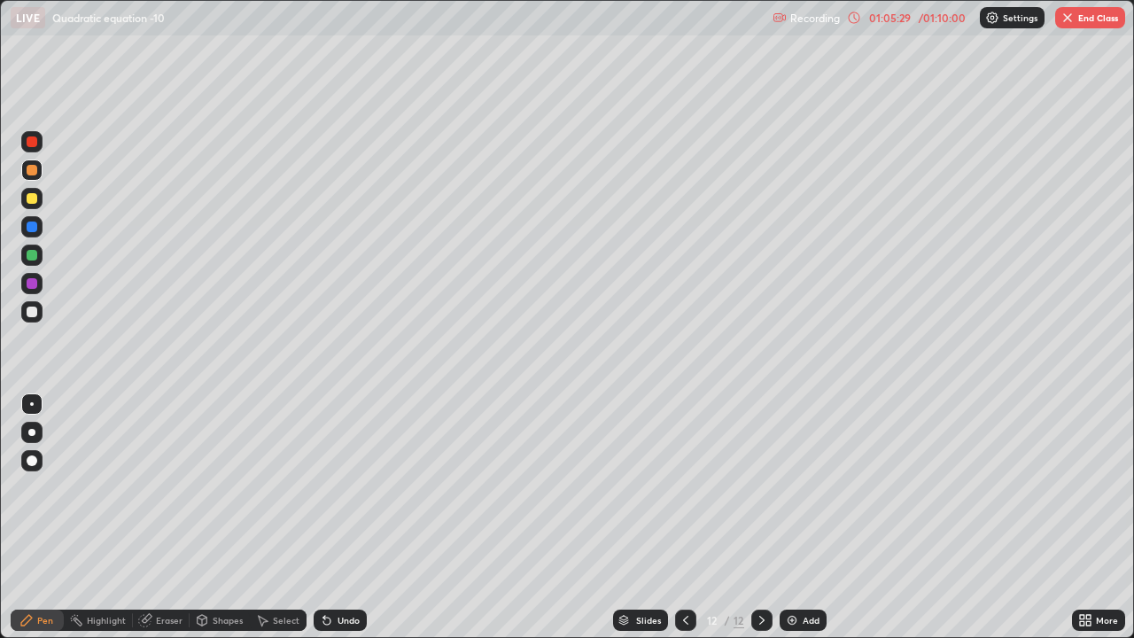
click at [681, 487] on icon at bounding box center [686, 620] width 14 height 14
click at [760, 487] on icon at bounding box center [762, 620] width 14 height 14
click at [762, 487] on icon at bounding box center [761, 620] width 5 height 9
click at [805, 487] on div "Add" at bounding box center [811, 620] width 17 height 9
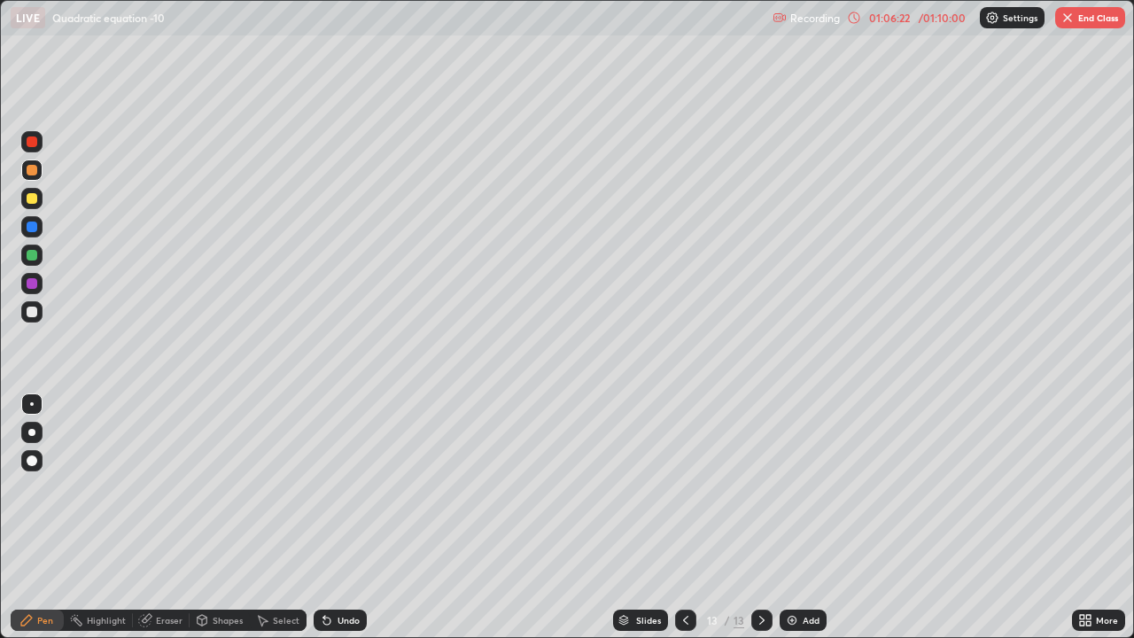
click at [33, 198] on div at bounding box center [32, 198] width 11 height 11
click at [32, 311] on div at bounding box center [32, 312] width 11 height 11
click at [32, 170] on div at bounding box center [32, 170] width 11 height 11
click at [680, 487] on icon at bounding box center [686, 620] width 14 height 14
click at [683, 487] on icon at bounding box center [685, 620] width 5 height 9
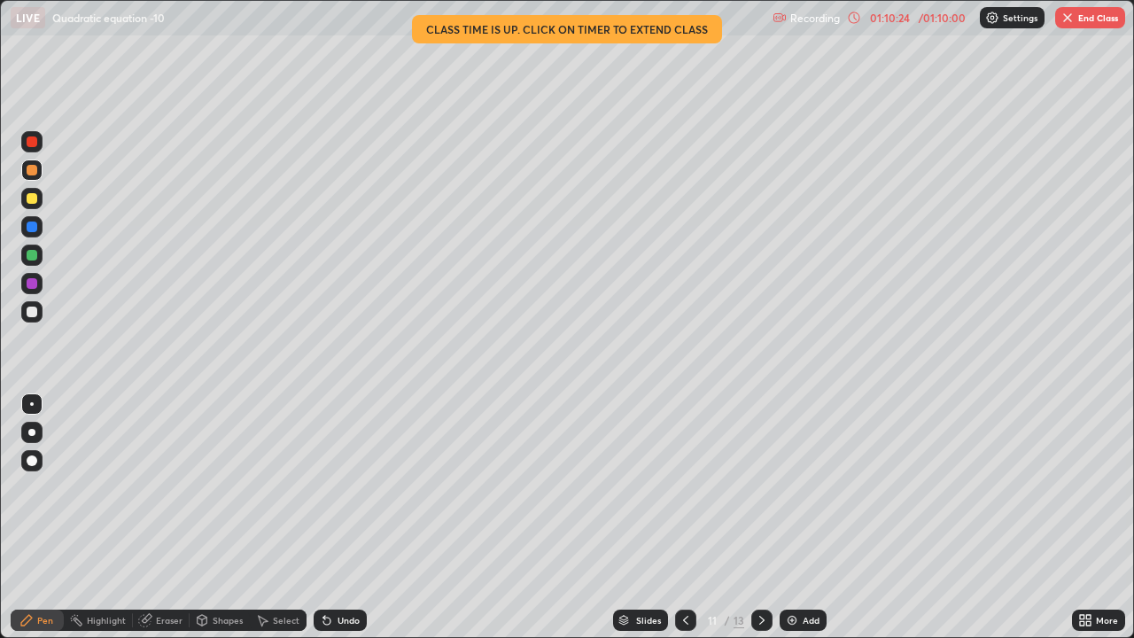
click at [1072, 19] on img "button" at bounding box center [1068, 18] width 14 height 14
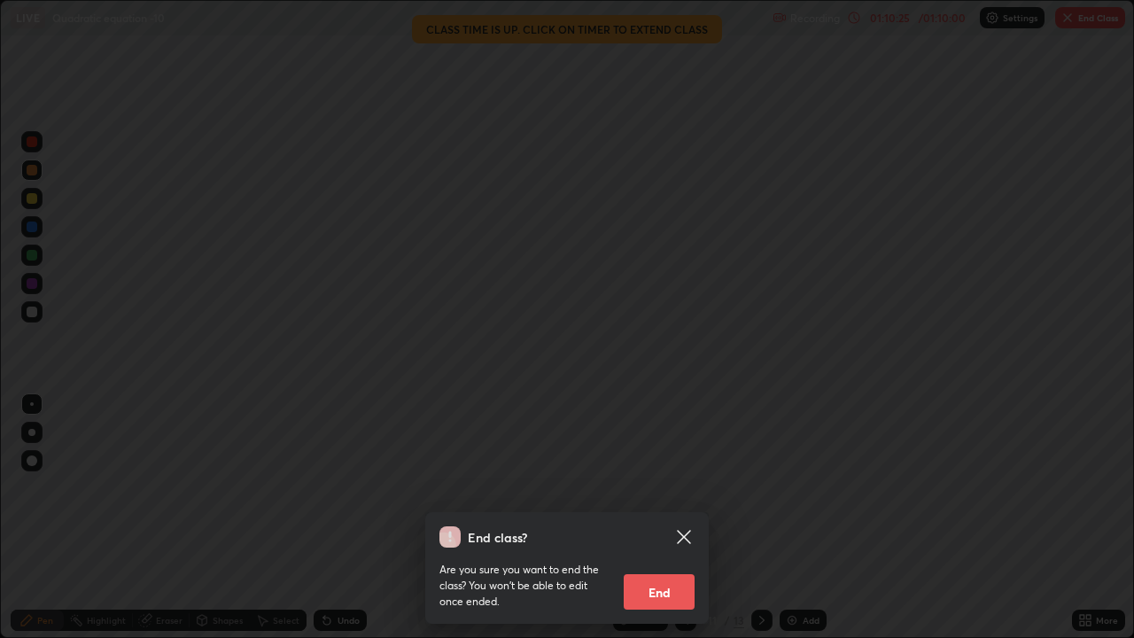
click at [653, 487] on button "End" at bounding box center [659, 591] width 71 height 35
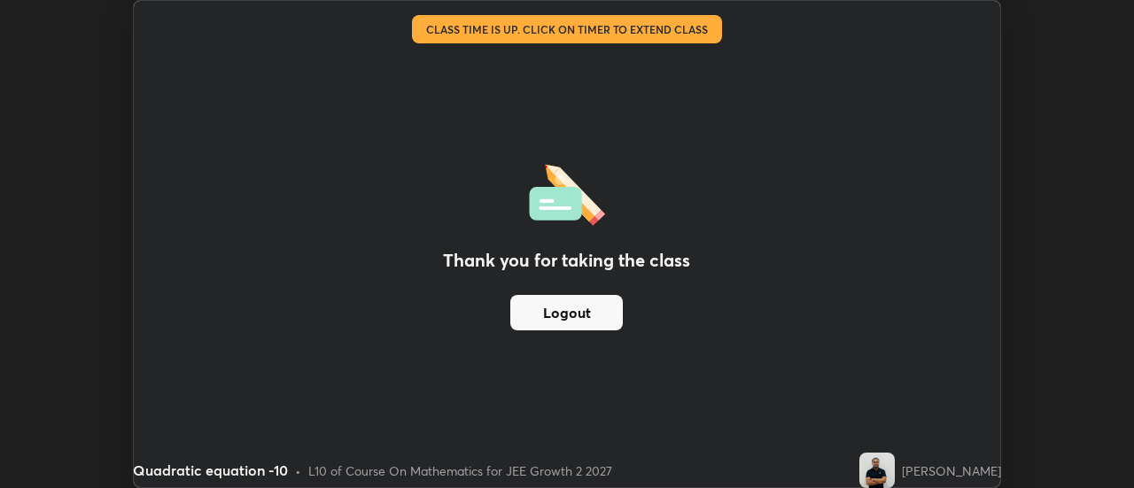
scroll to position [88118, 87472]
